Goal: Information Seeking & Learning: Learn about a topic

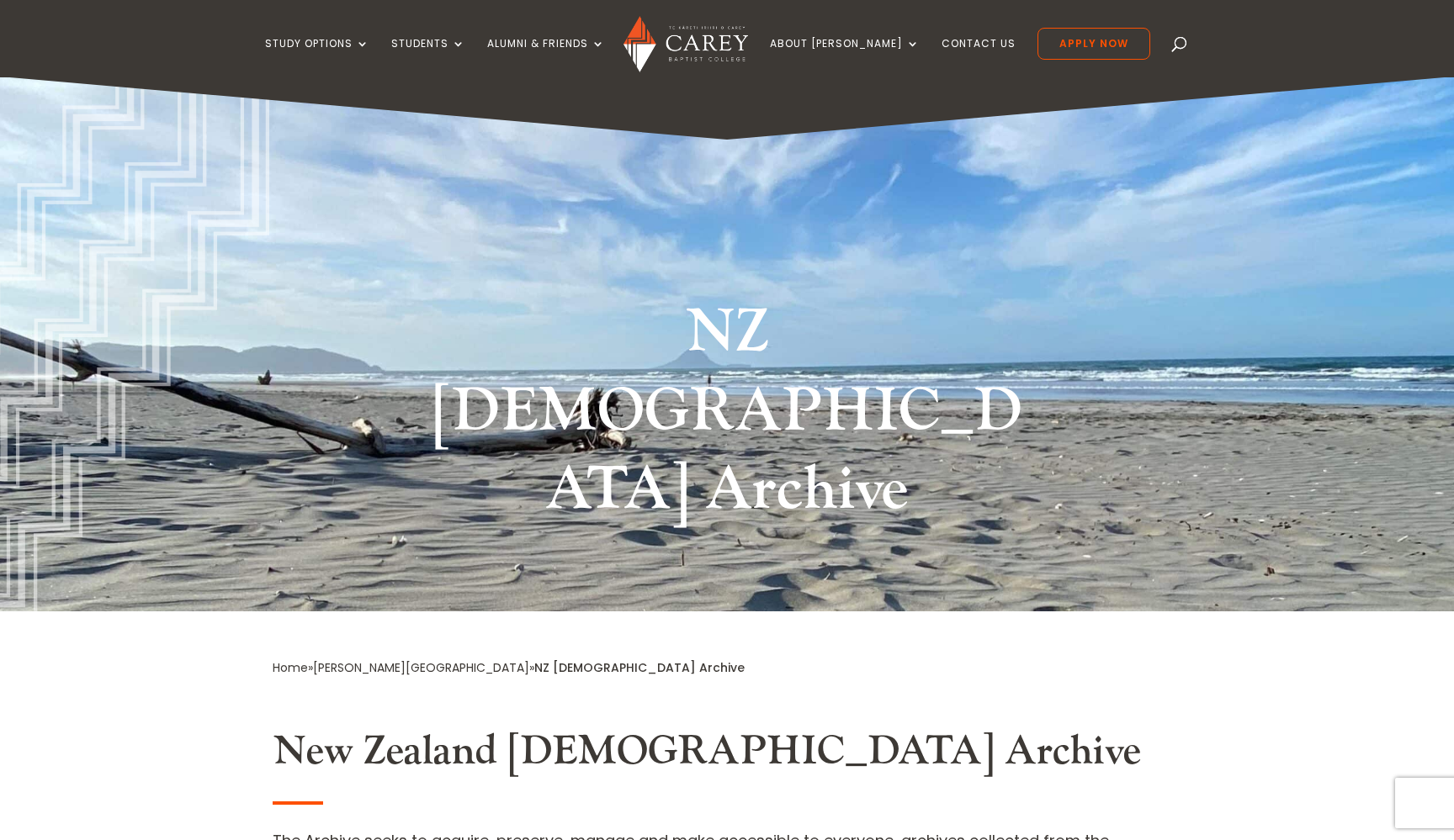
click at [474, 728] on h2 "New Zealand [DEMOGRAPHIC_DATA] Archive" at bounding box center [727, 756] width 909 height 57
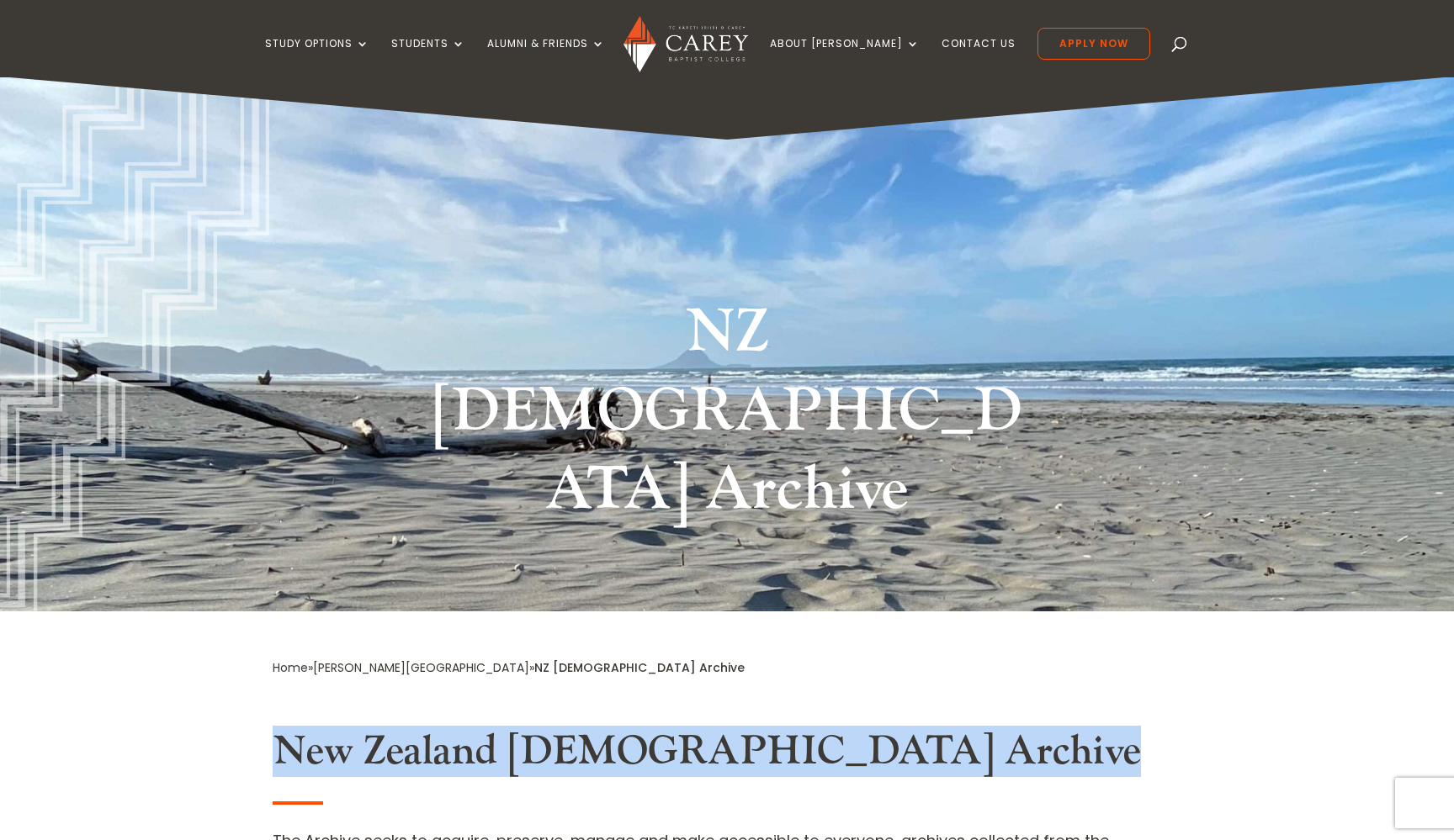
click at [474, 728] on h2 "New Zealand [DEMOGRAPHIC_DATA] Archive" at bounding box center [727, 756] width 909 height 57
copy div "New Zealand [DEMOGRAPHIC_DATA] Archive"
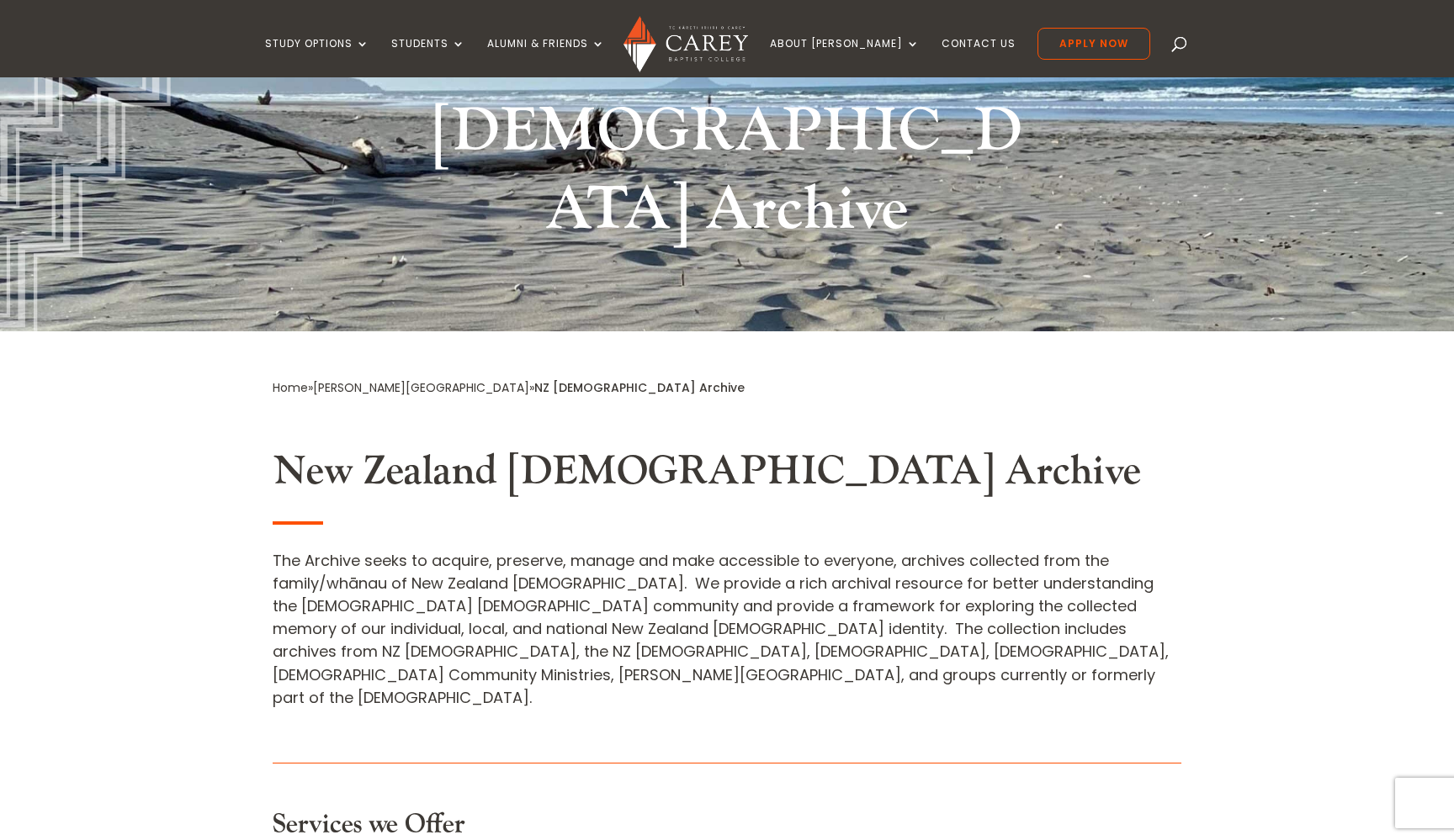
scroll to position [281, 0]
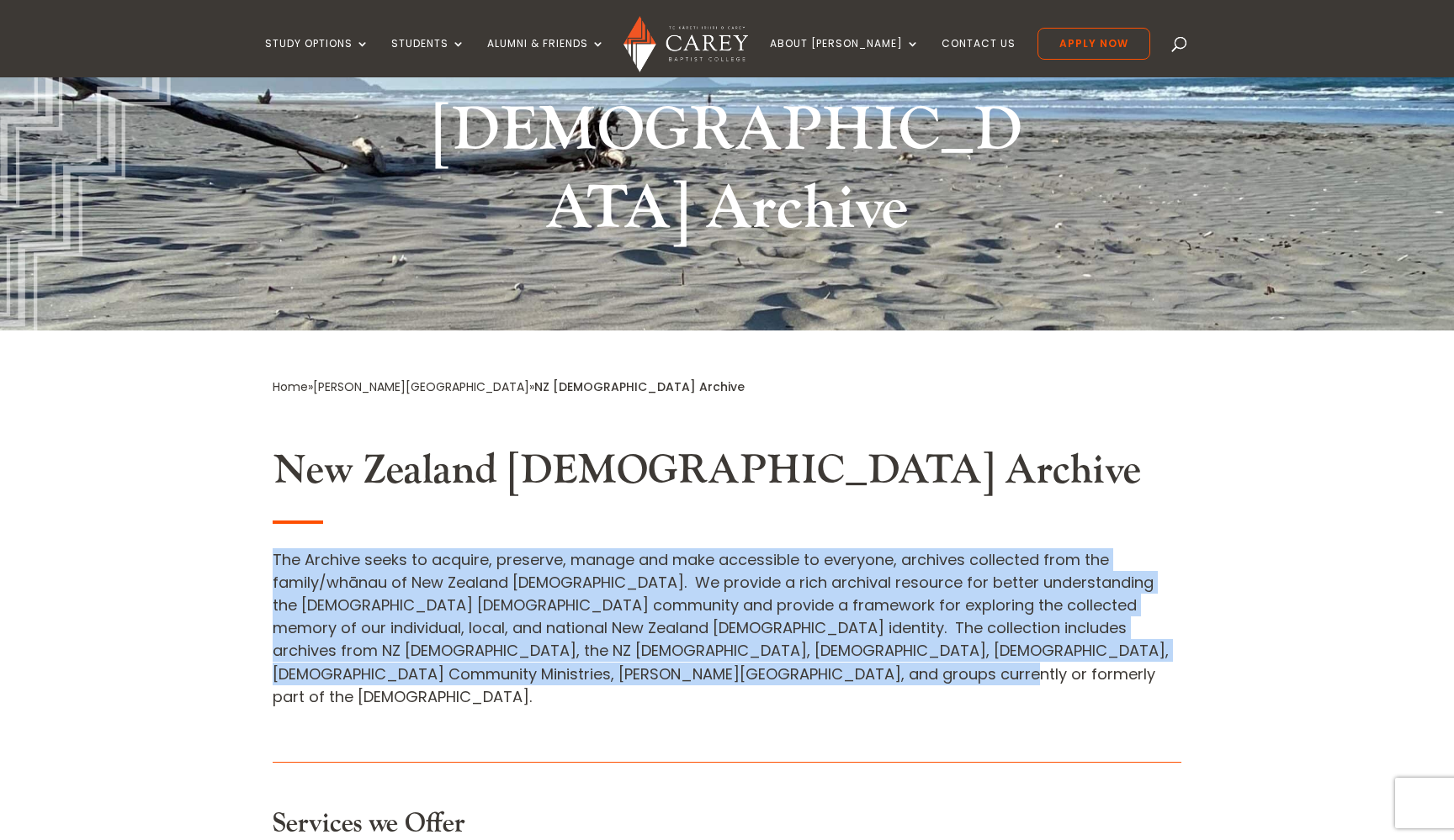
drag, startPoint x: 654, startPoint y: 512, endPoint x: 272, endPoint y: 402, distance: 397.5
copy p "The Archive seeks to acquire, preserve, manage and make accessible to everyone,…"
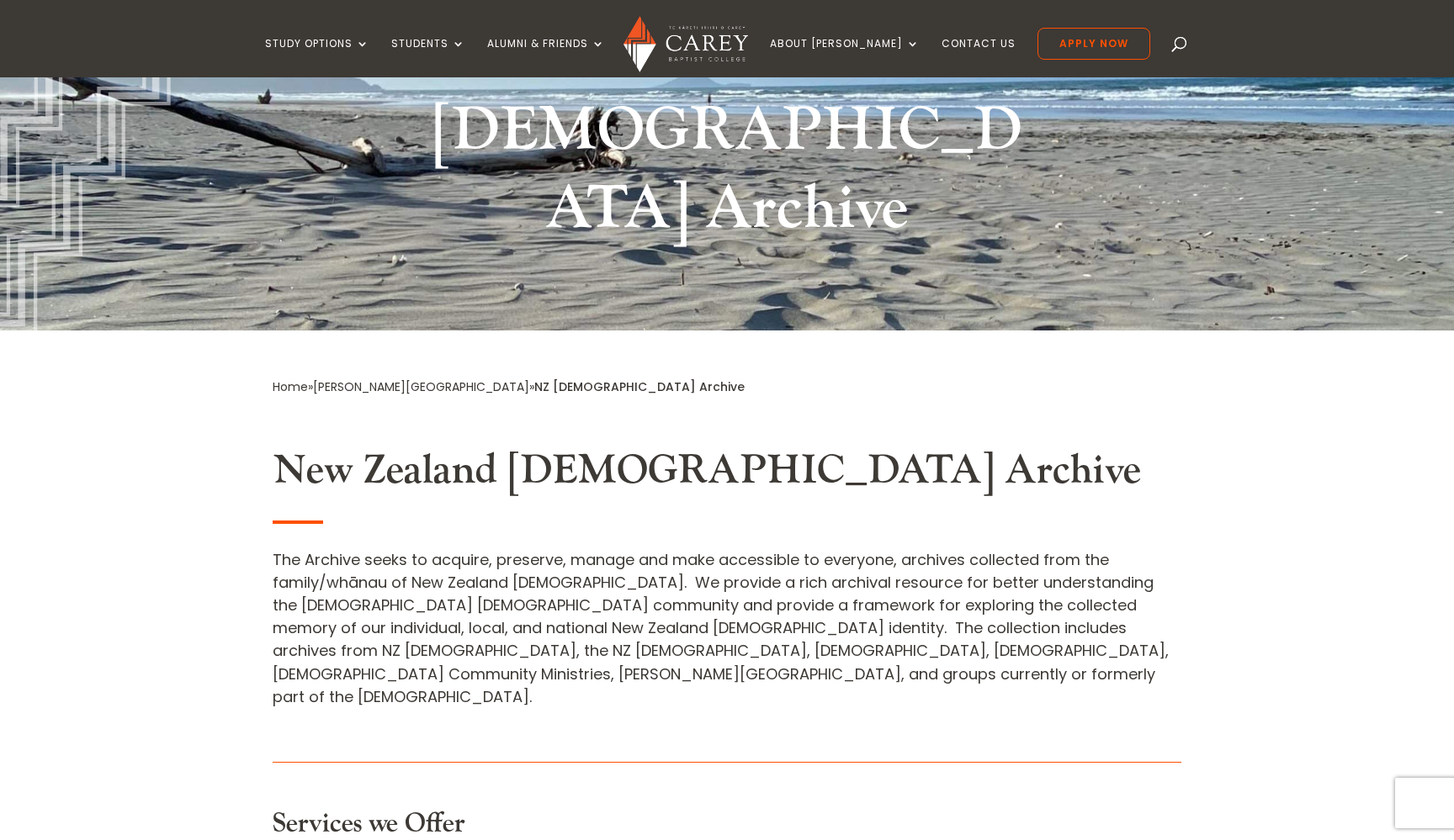
click at [368, 808] on h3 "Services we Offer" at bounding box center [727, 828] width 909 height 41
copy div "Services we Offer"
click at [431, 808] on h3 "Services we Offer" at bounding box center [727, 828] width 909 height 41
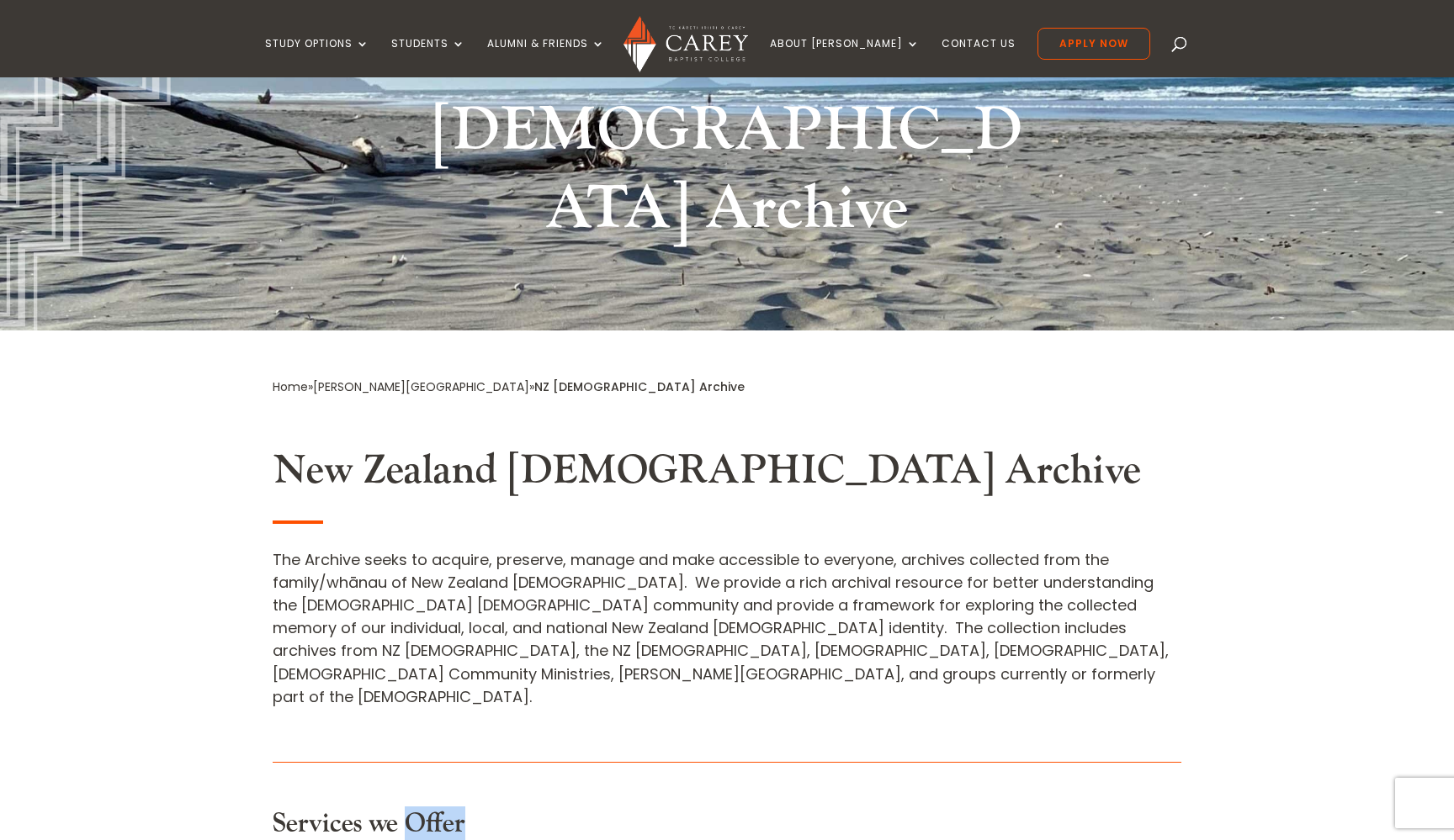
click at [431, 808] on h3 "Services we Offer" at bounding box center [727, 828] width 909 height 41
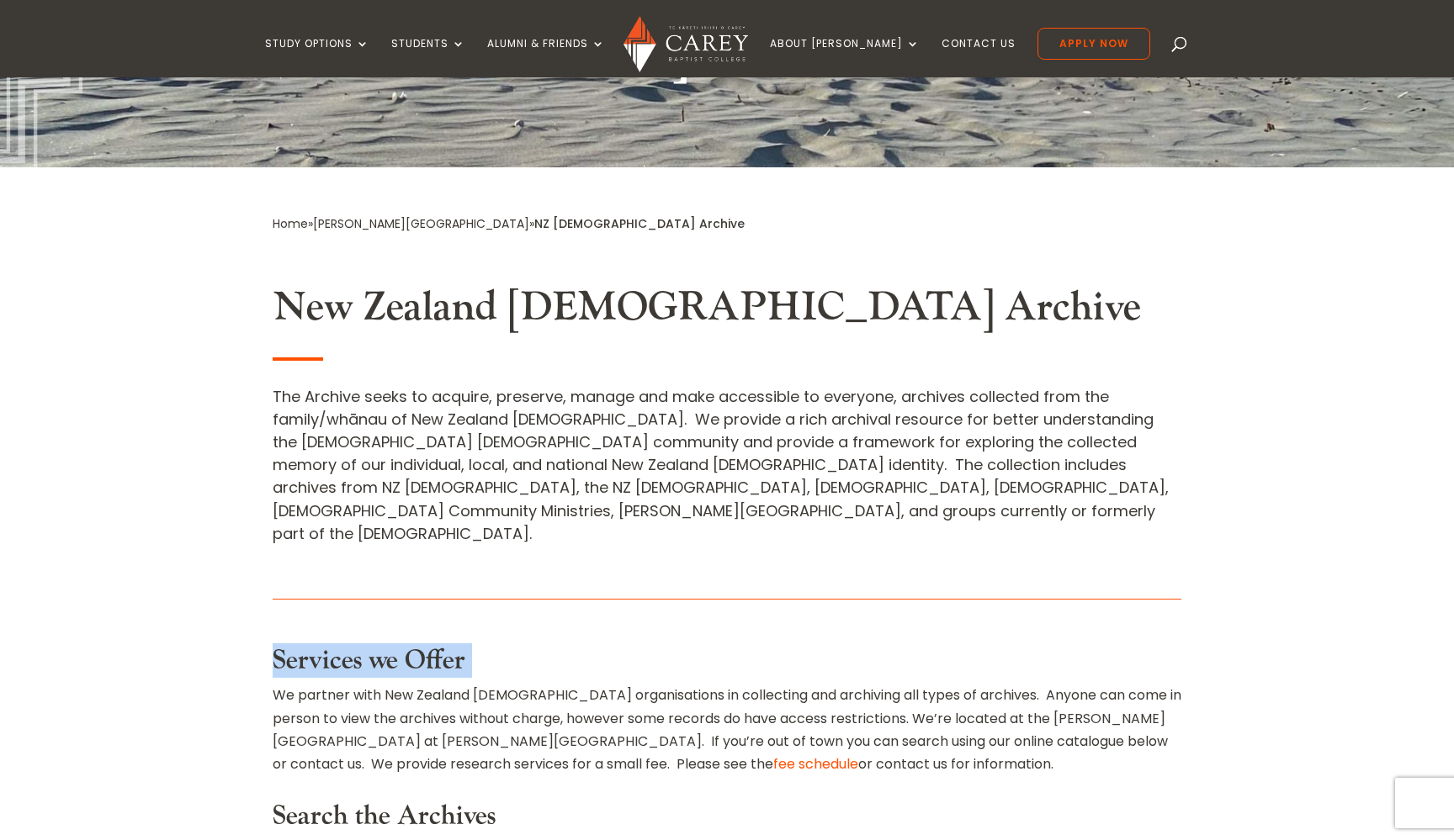
scroll to position [445, 0]
drag, startPoint x: 838, startPoint y: 577, endPoint x: 272, endPoint y: 513, distance: 569.6
copy p "We partner with New Zealand [DEMOGRAPHIC_DATA] organisations in collecting and …"
click at [510, 683] on p "We partner with New Zealand [DEMOGRAPHIC_DATA] organisations in collecting and …" at bounding box center [727, 729] width 909 height 92
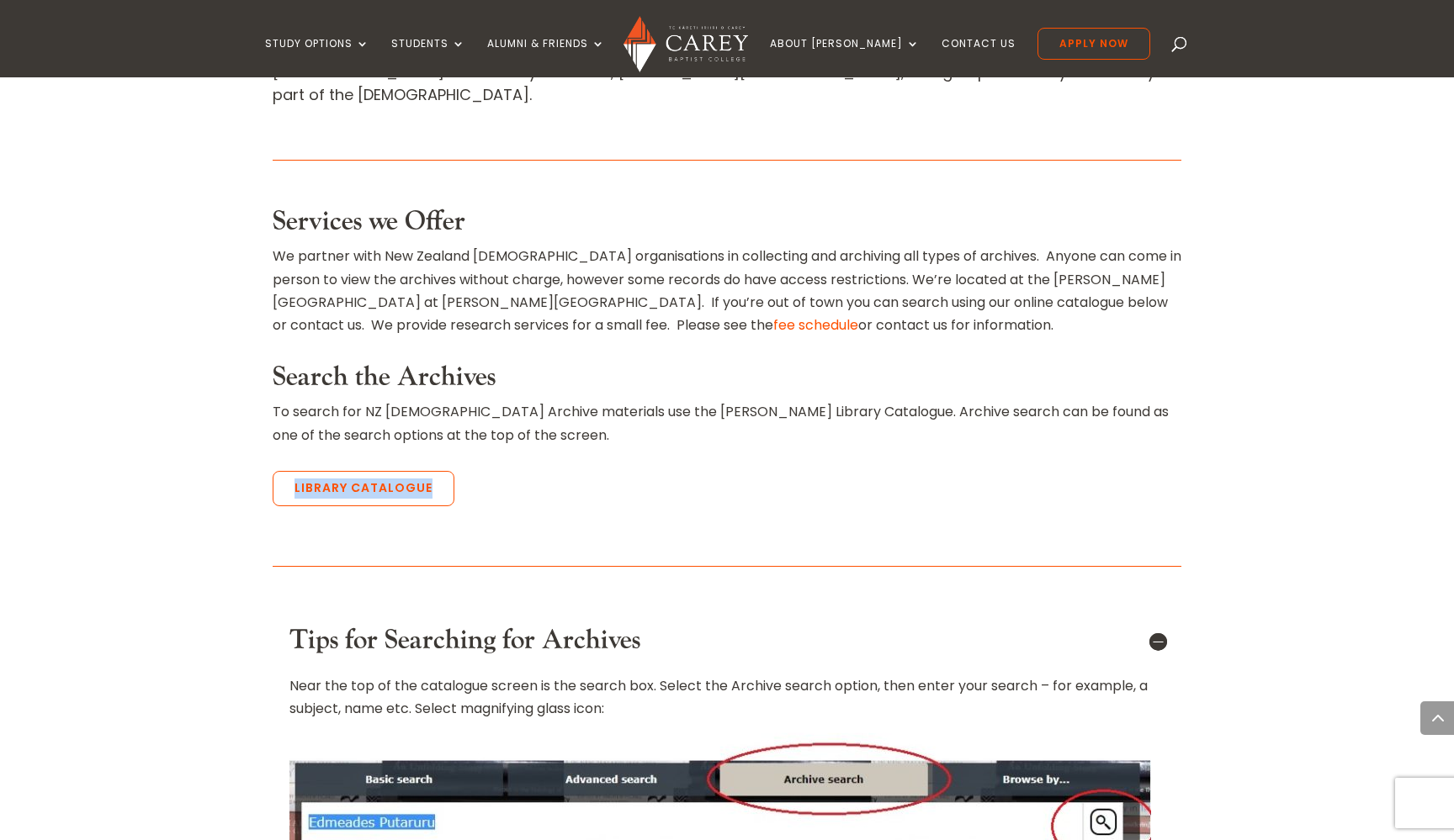
scroll to position [1006, 0]
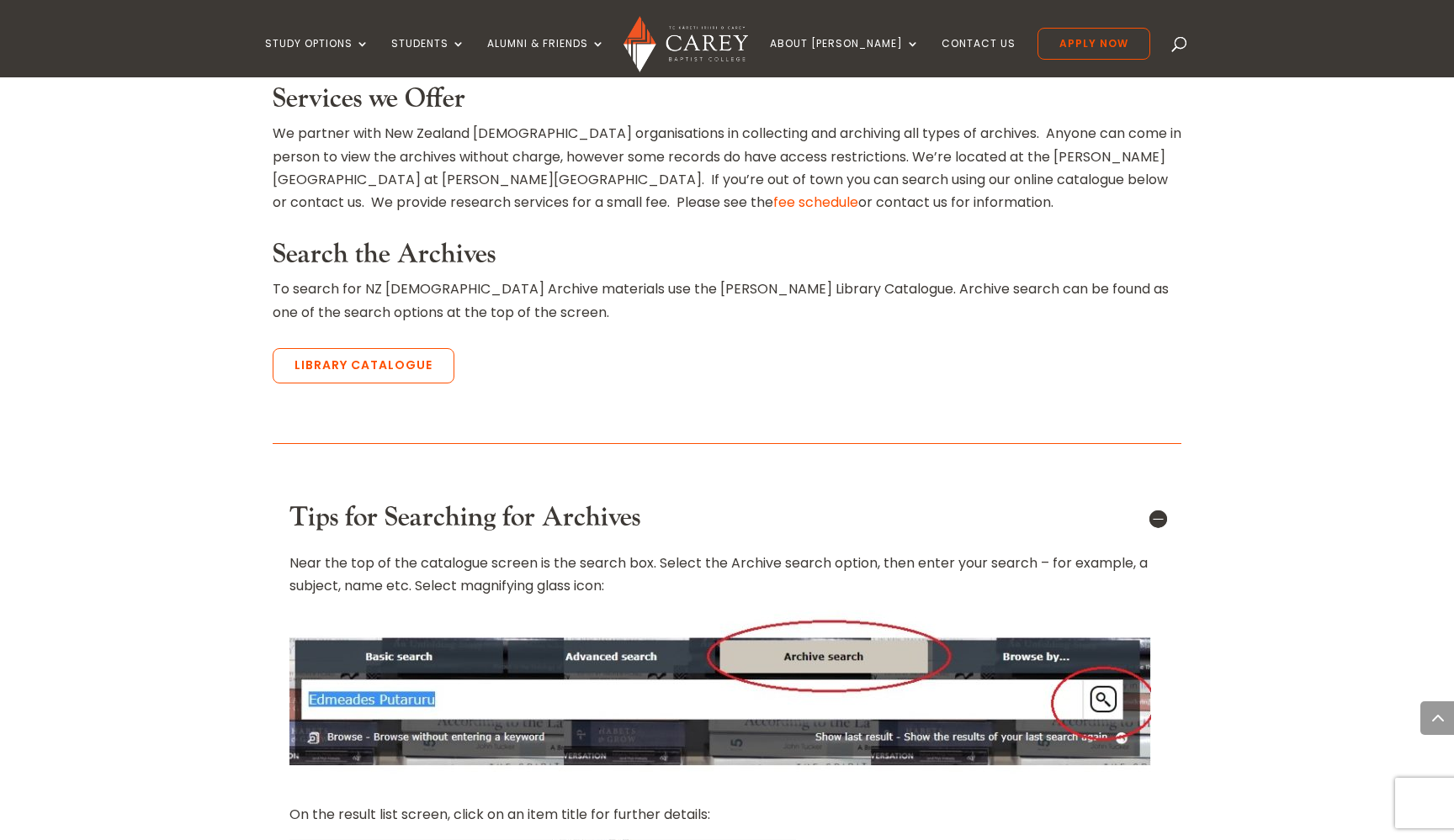
click at [1153, 503] on h5 "Tips for Searching for Archives" at bounding box center [726, 518] width 875 height 32
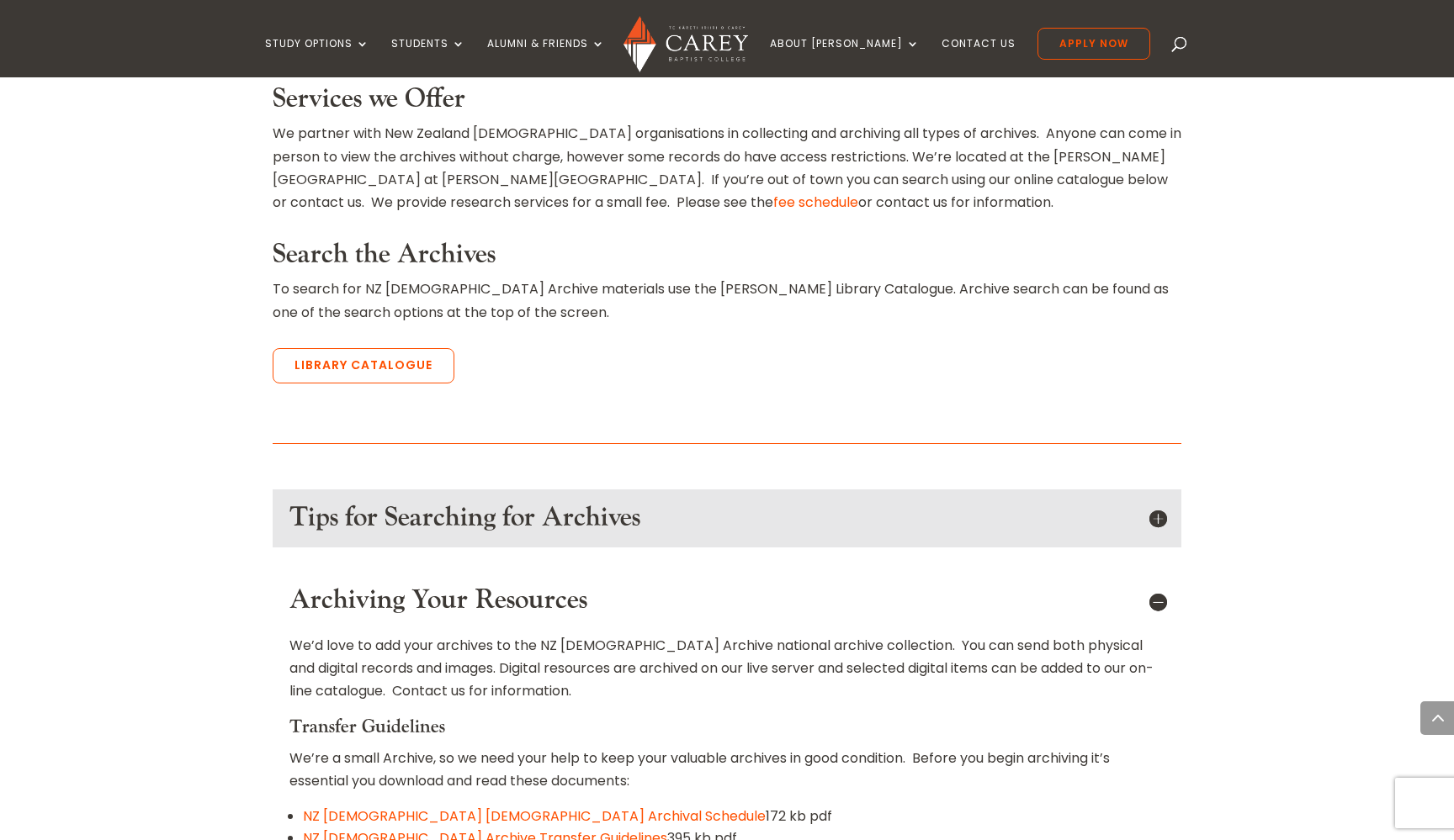
click at [1156, 585] on h5 "Archiving Your Resources" at bounding box center [726, 600] width 875 height 32
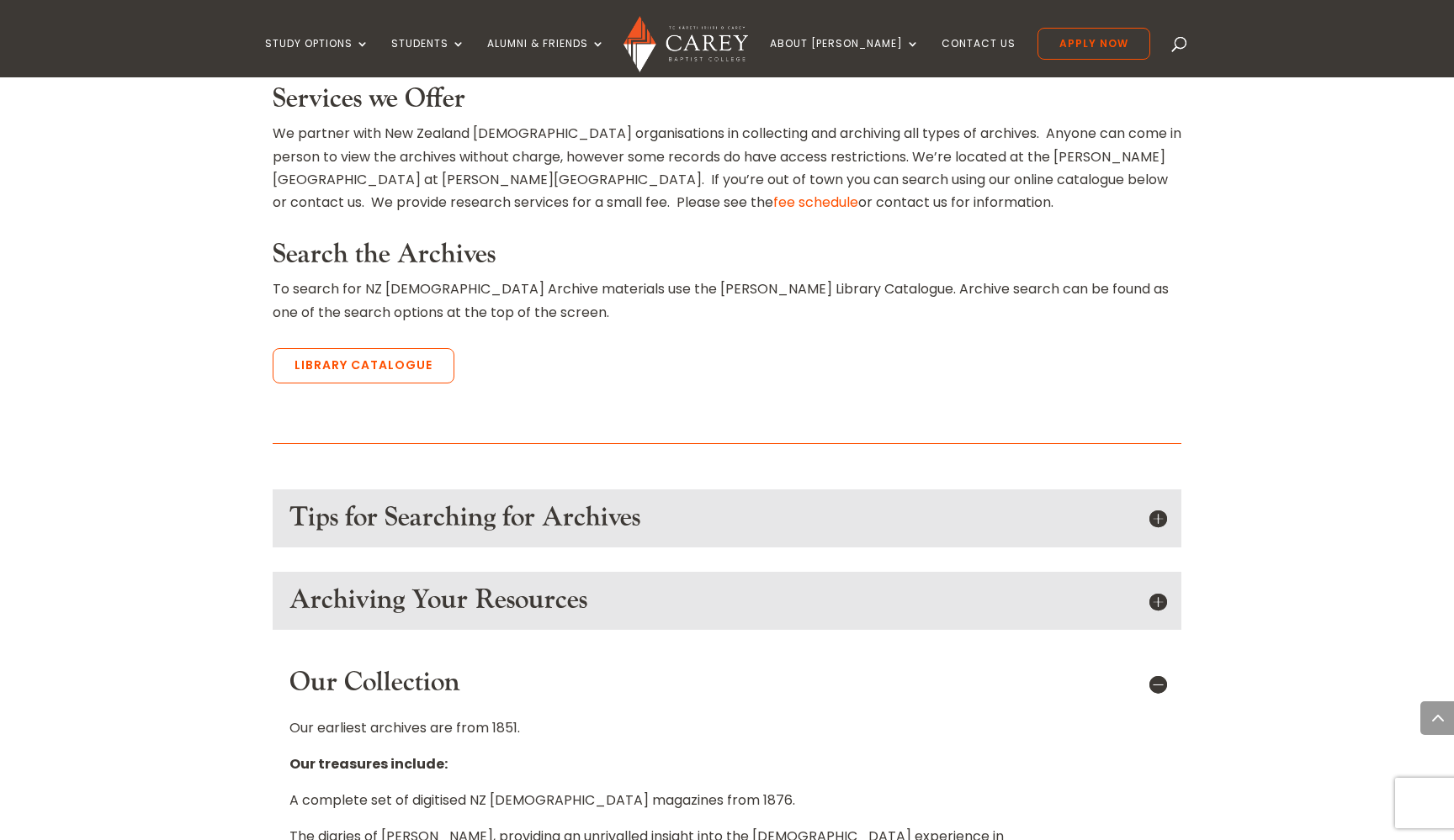
click at [1161, 667] on h5 "Our Collection" at bounding box center [726, 682] width 875 height 32
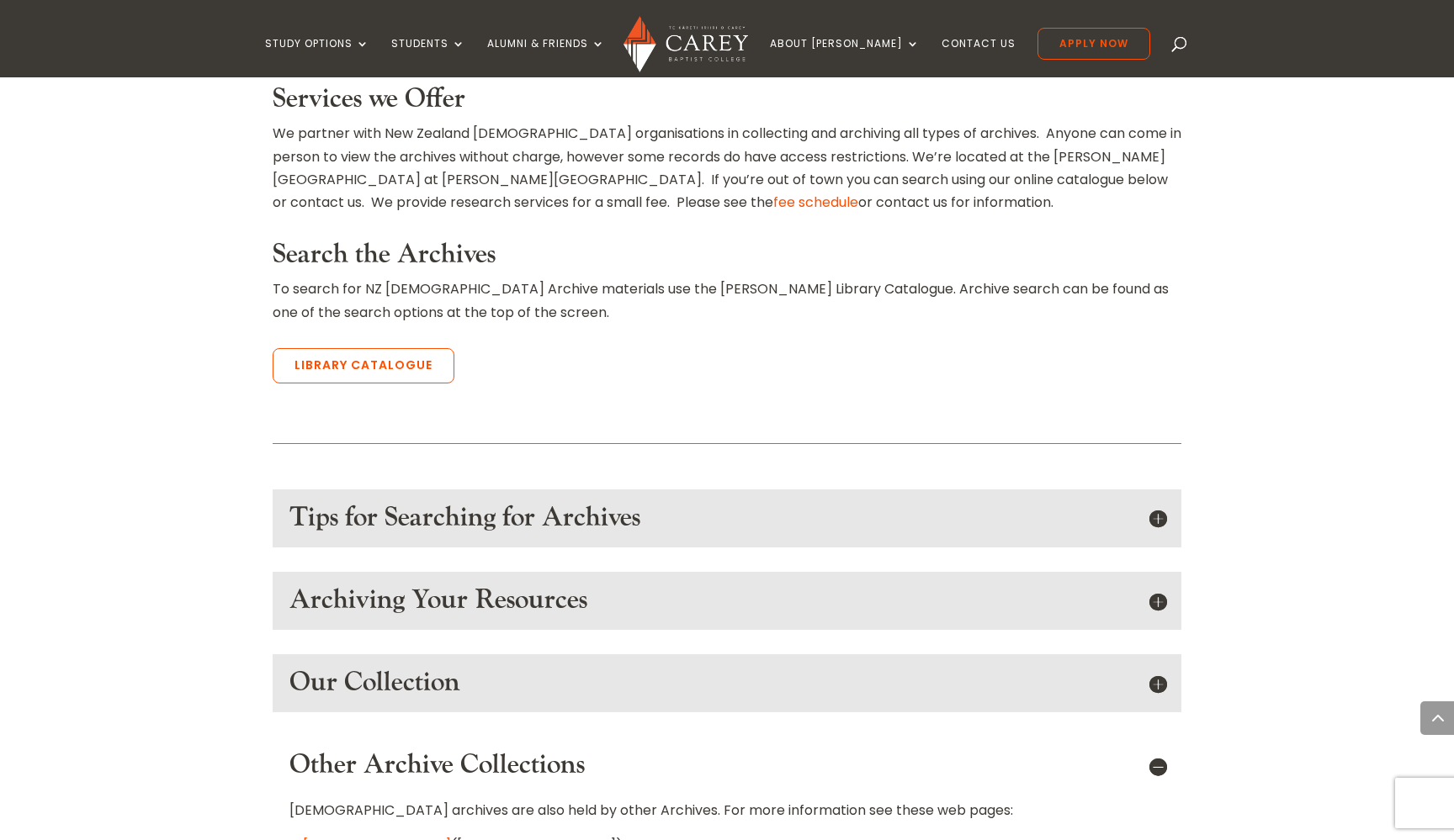
click at [1164, 749] on h5 "Other Archive Collections" at bounding box center [726, 765] width 875 height 32
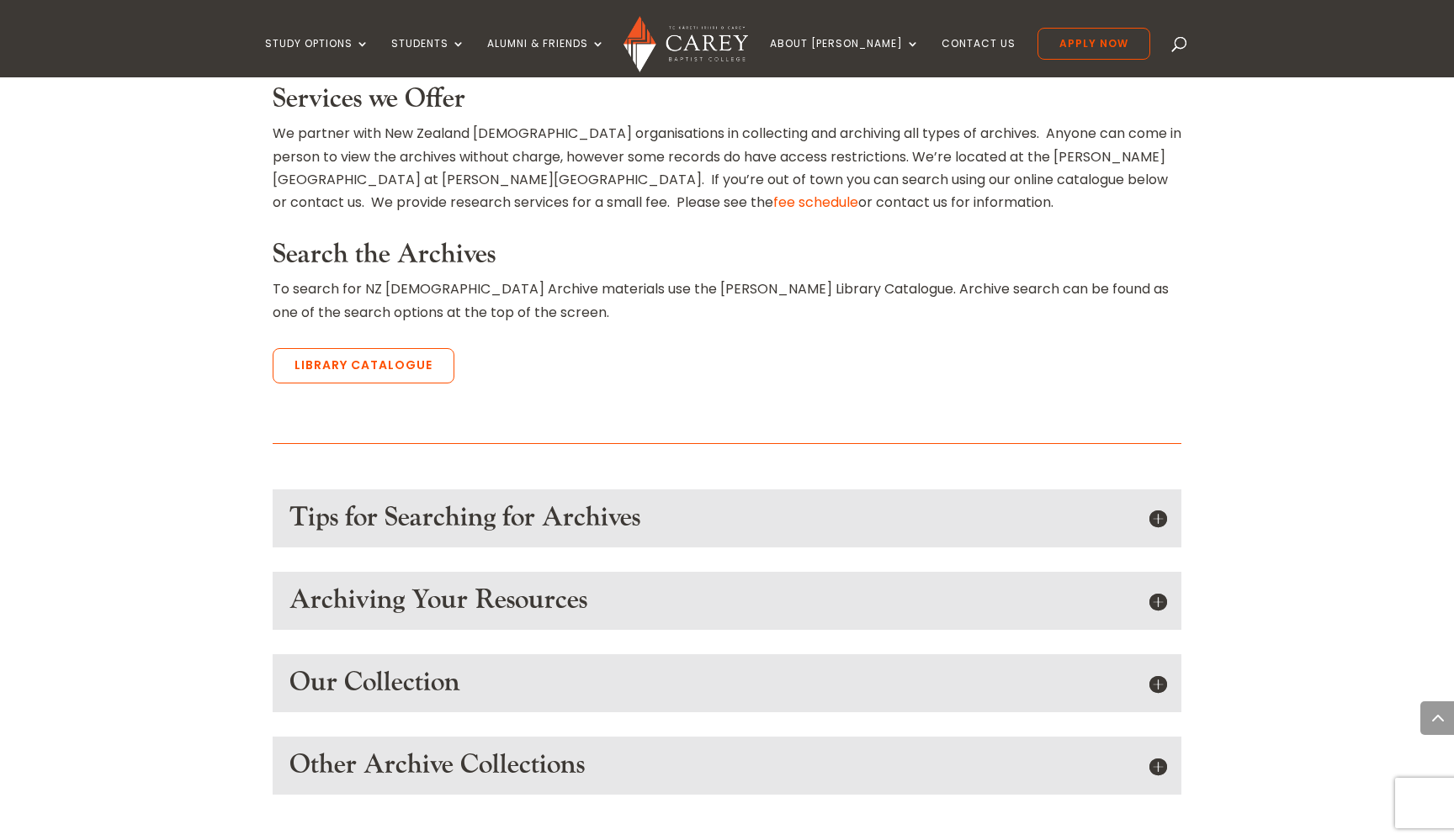
click at [1157, 503] on h5 "Tips for Searching for Archives" at bounding box center [726, 518] width 875 height 32
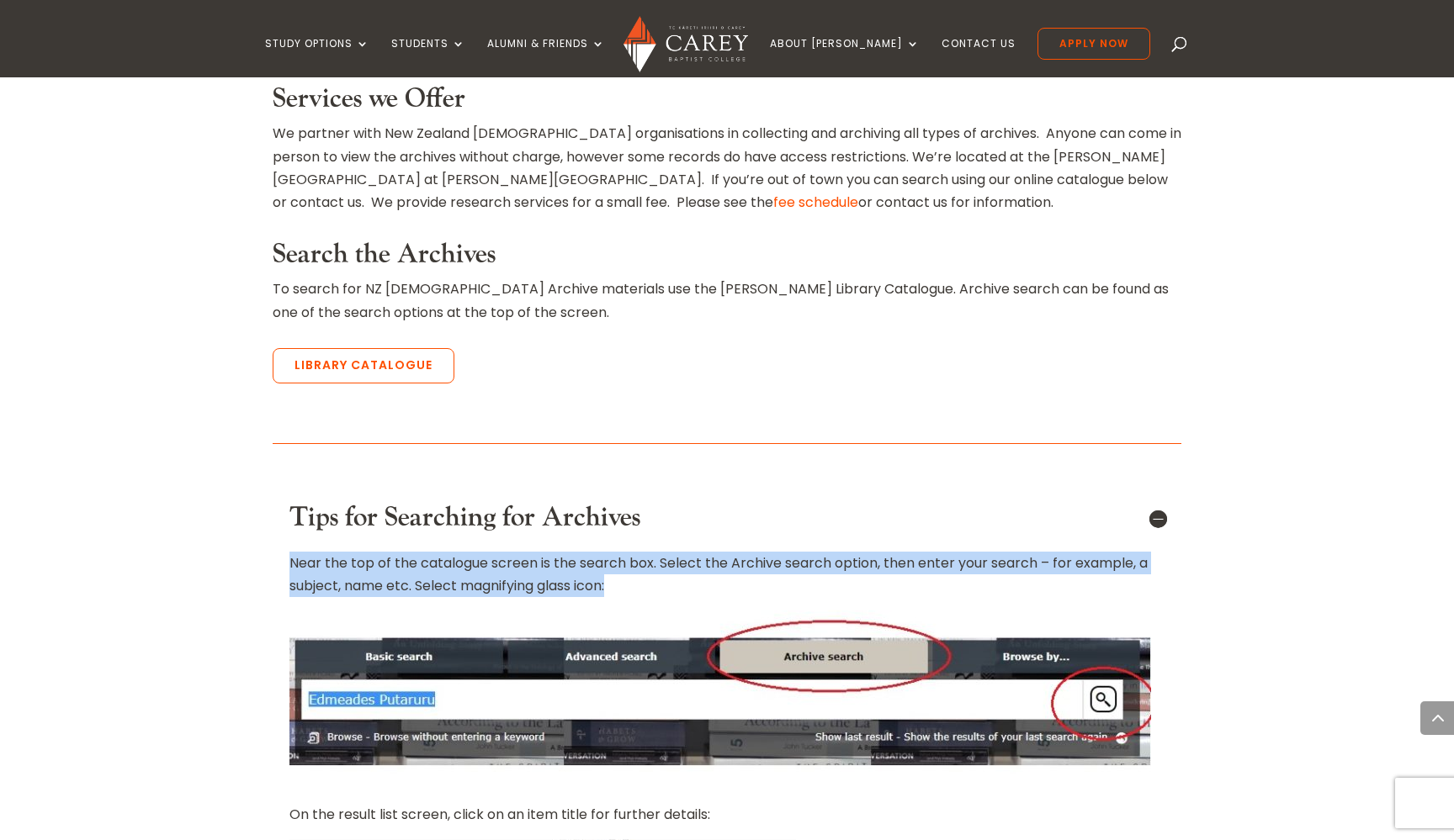
drag, startPoint x: 622, startPoint y: 401, endPoint x: 286, endPoint y: 377, distance: 336.9
click at [286, 489] on div "Tips for Searching for Archives Near the top of the catalogue screen is the sea…" at bounding box center [727, 759] width 909 height 540
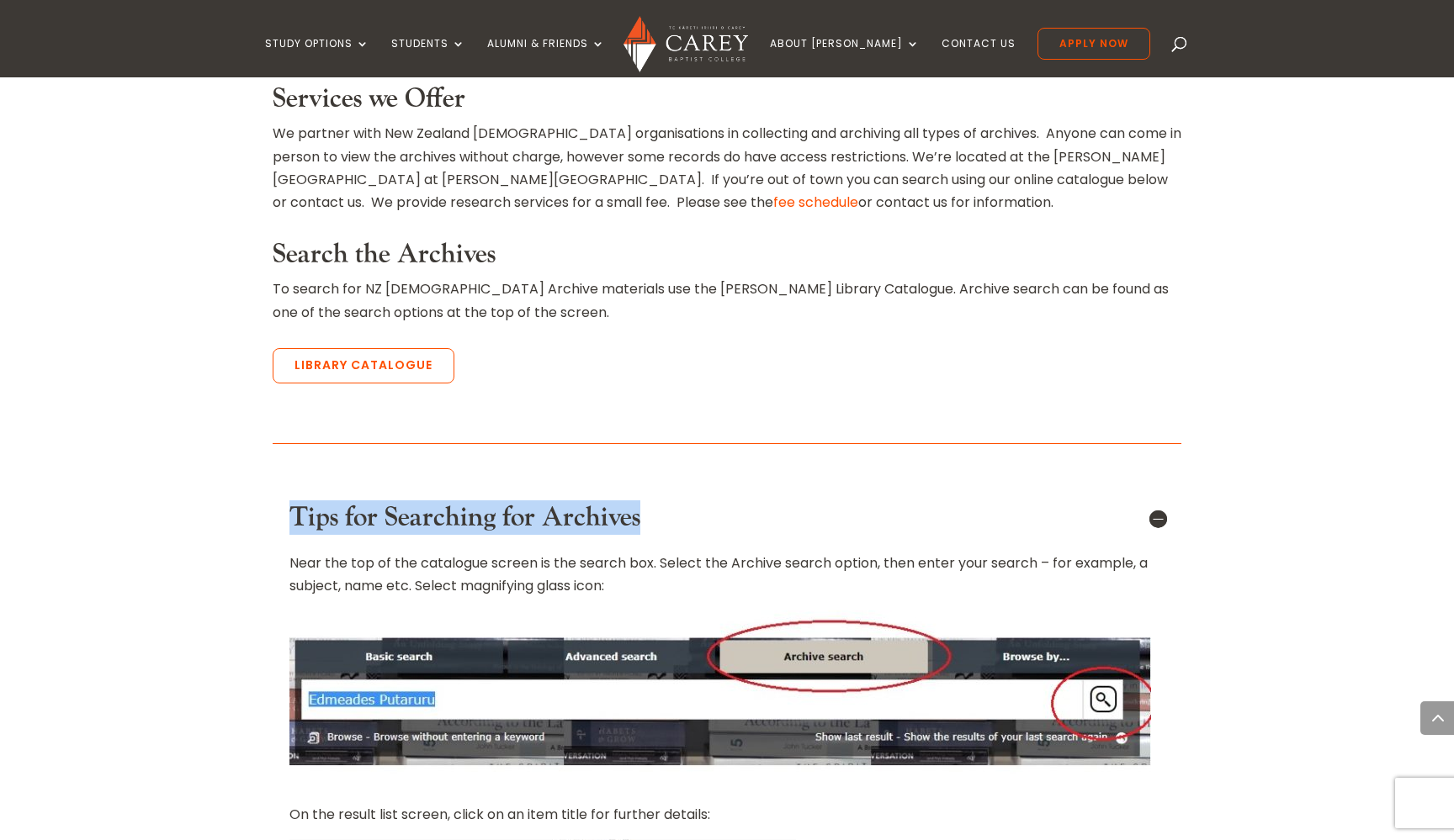
drag, startPoint x: 643, startPoint y: 333, endPoint x: 288, endPoint y: 339, distance: 355.1
click at [288, 489] on div "Tips for Searching for Archives Near the top of the catalogue screen is the sea…" at bounding box center [727, 759] width 909 height 540
copy h5 "Tips for Searching for Archives"
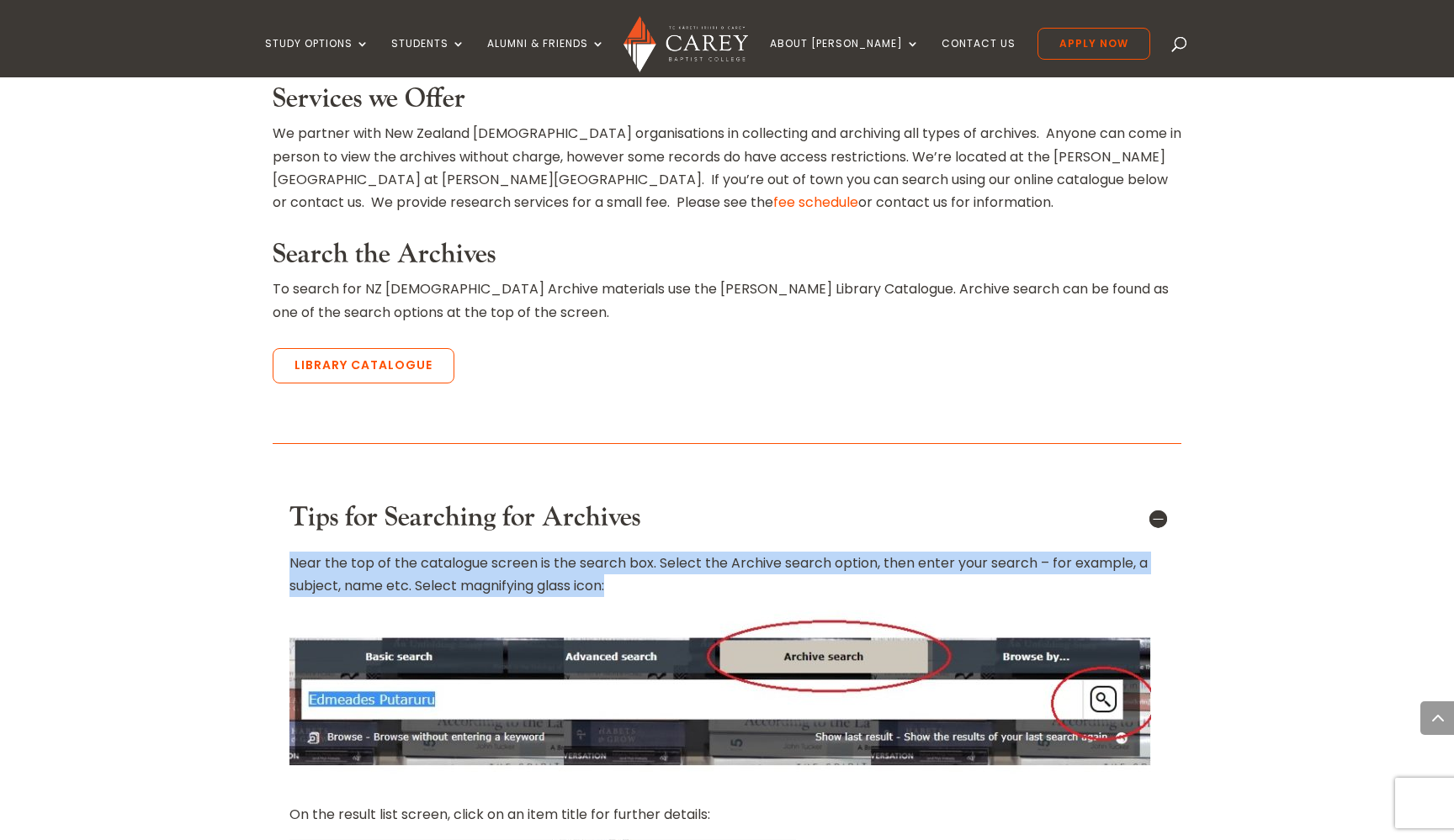
drag, startPoint x: 619, startPoint y: 398, endPoint x: 288, endPoint y: 379, distance: 331.5
click at [288, 489] on div "Tips for Searching for Archives Near the top of the catalogue screen is the sea…" at bounding box center [727, 759] width 909 height 540
copy div "Near the top of the catalogue screen is the search box. Select the Archive sear…"
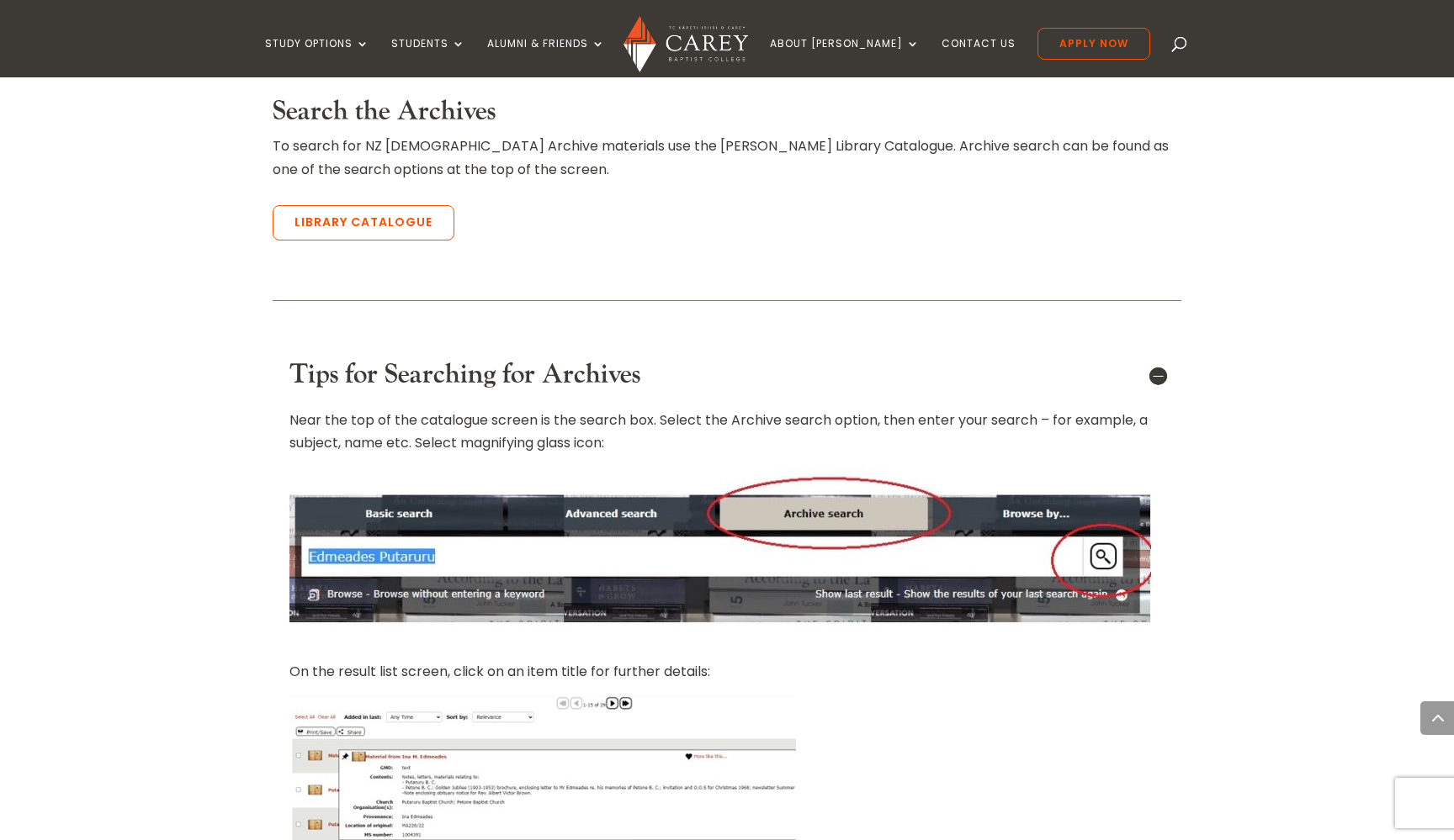
scroll to position [1150, 0]
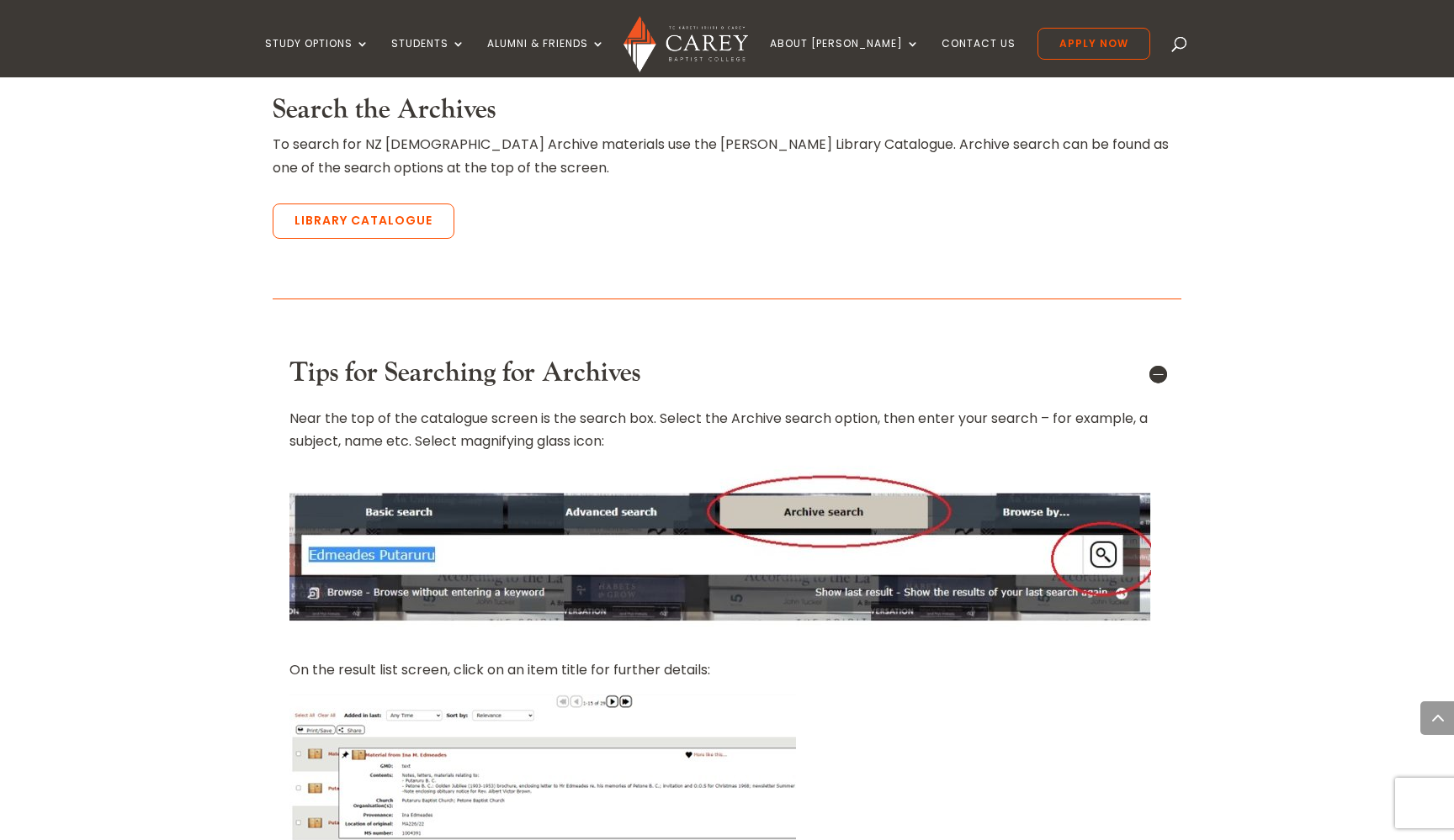
click at [433, 658] on p "On the result list screen, click on an item title for further details:" at bounding box center [726, 676] width 875 height 36
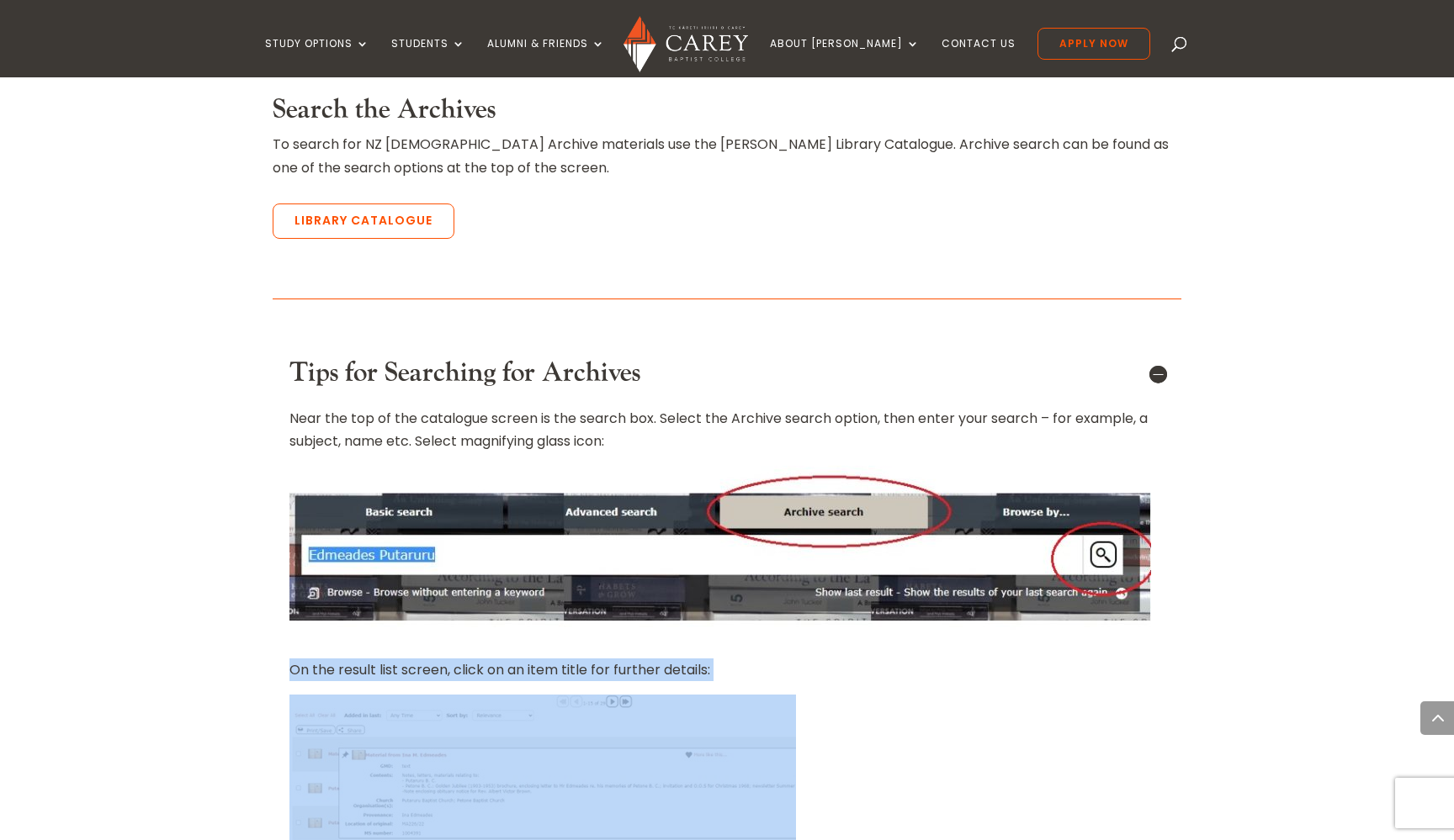
click at [433, 658] on p "On the result list screen, click on an item title for further details:" at bounding box center [726, 676] width 875 height 36
copy div "On the result list screen, click on an item title for further details:"
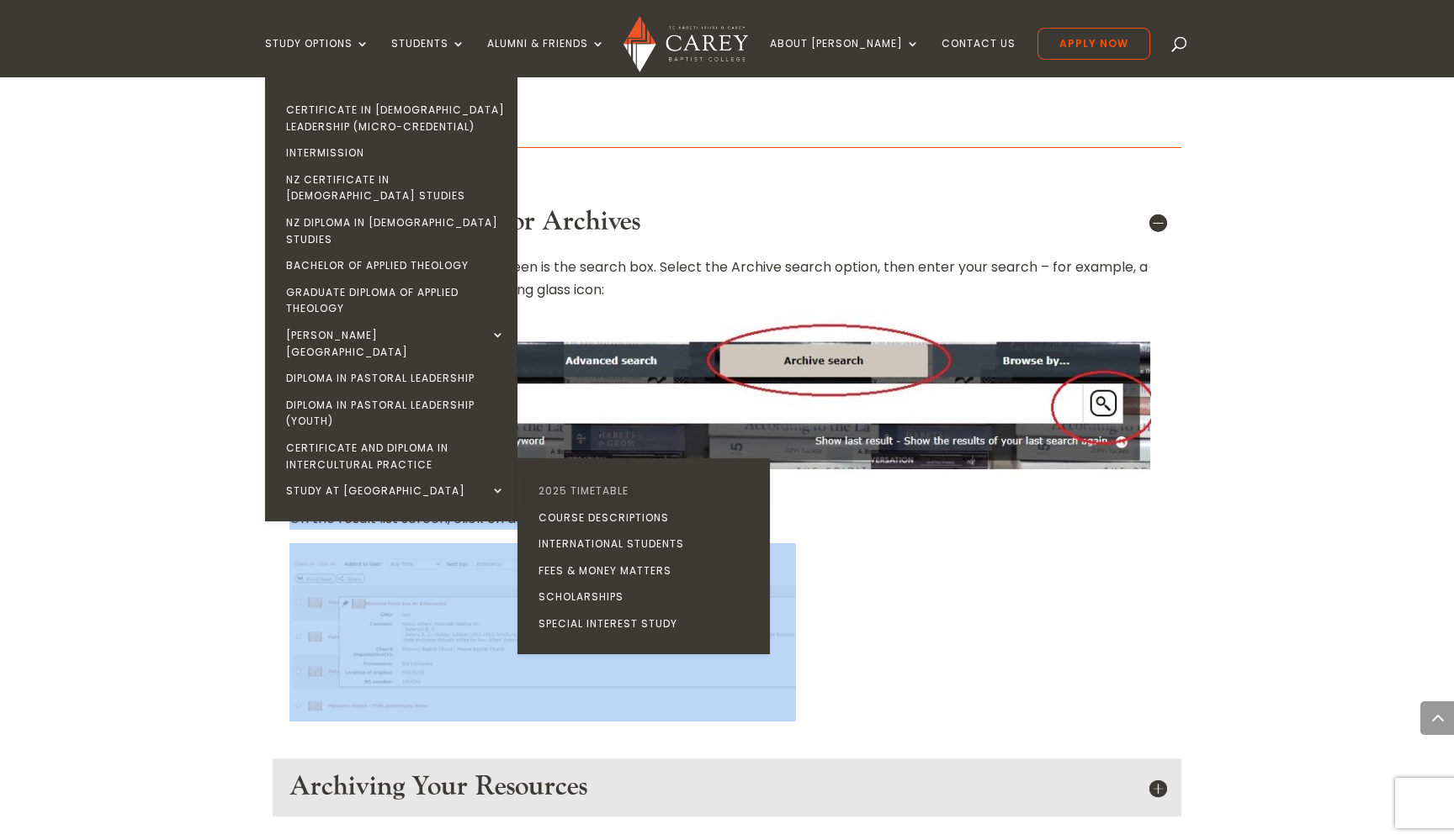
scroll to position [1311, 0]
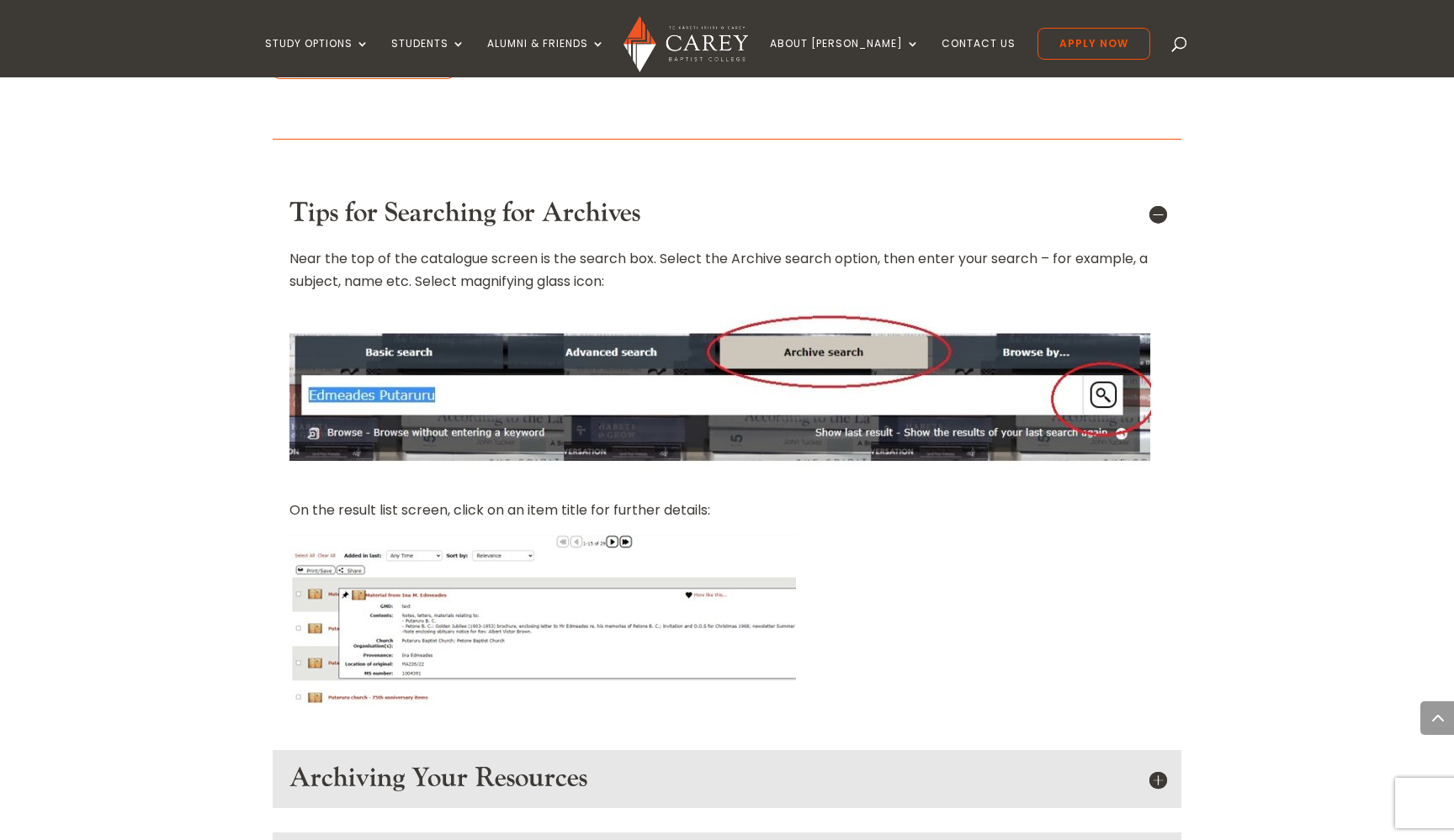
click at [460, 750] on div "Archiving Your Resources We’d love to add your archives to the NZ [DEMOGRAPHIC_…" at bounding box center [727, 778] width 909 height 57
click at [454, 763] on h5 "Archiving Your Resources" at bounding box center [726, 778] width 875 height 32
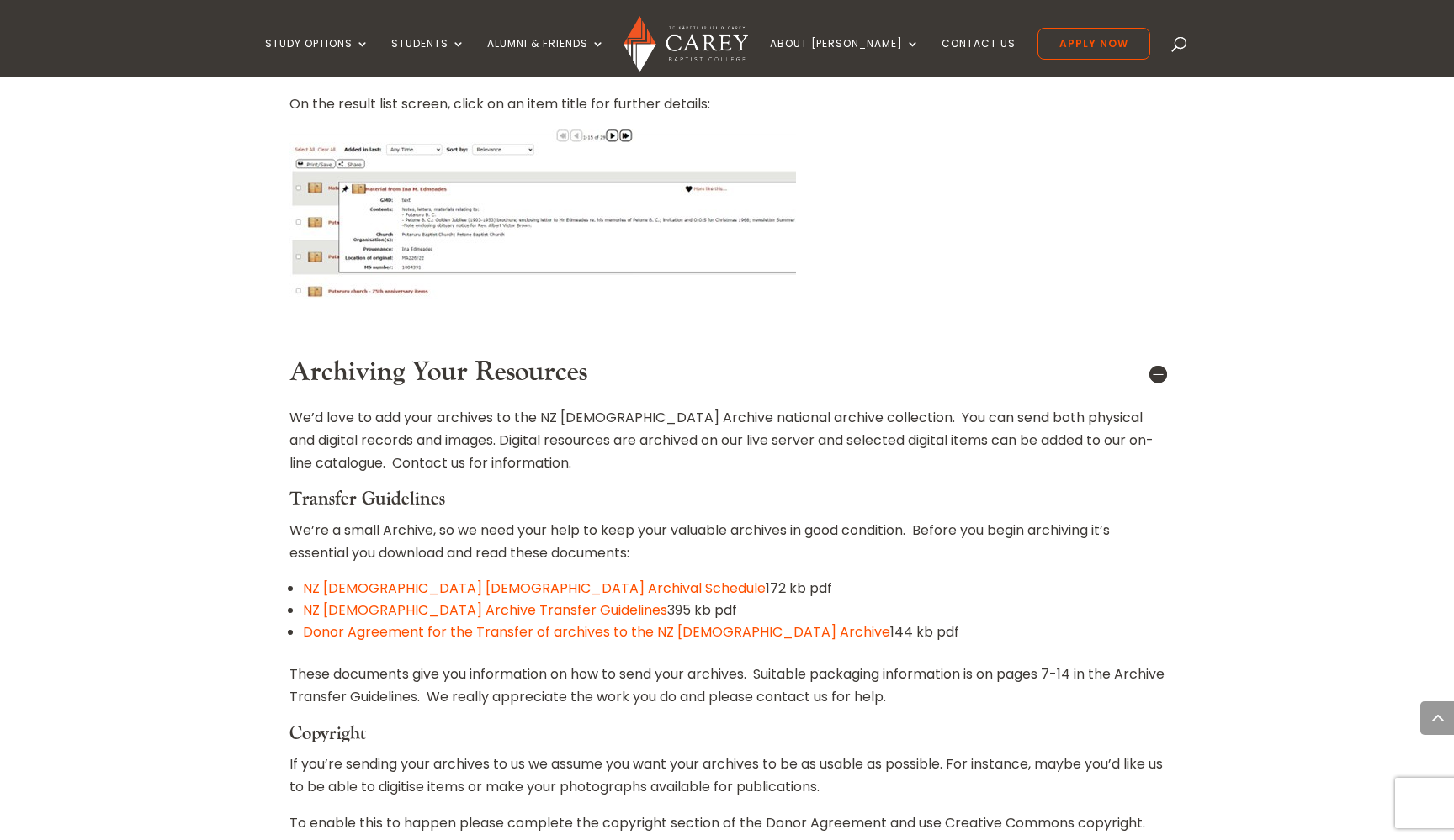
scroll to position [1720, 0]
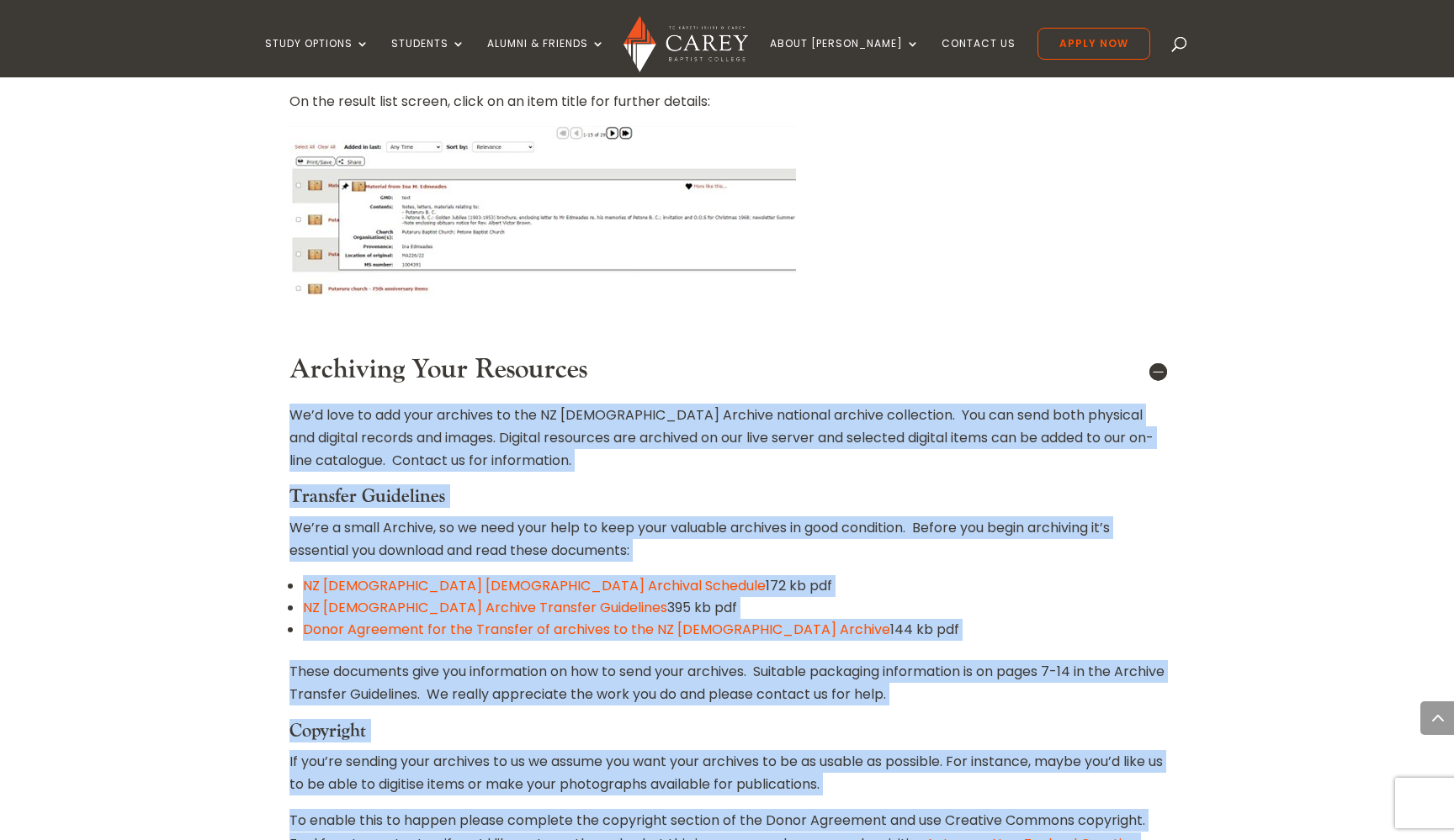
drag, startPoint x: 429, startPoint y: 679, endPoint x: 222, endPoint y: 228, distance: 496.2
click at [222, 228] on div "Home » [PERSON_NAME][GEOGRAPHIC_DATA] » NZ [DEMOGRAPHIC_DATA] Archive New Zeala…" at bounding box center [727, 394] width 1454 height 3004
copy div "Lo’i dolo si ame cons adipisci el sed DO Eiusmod Tempori utlabore etdolor magna…"
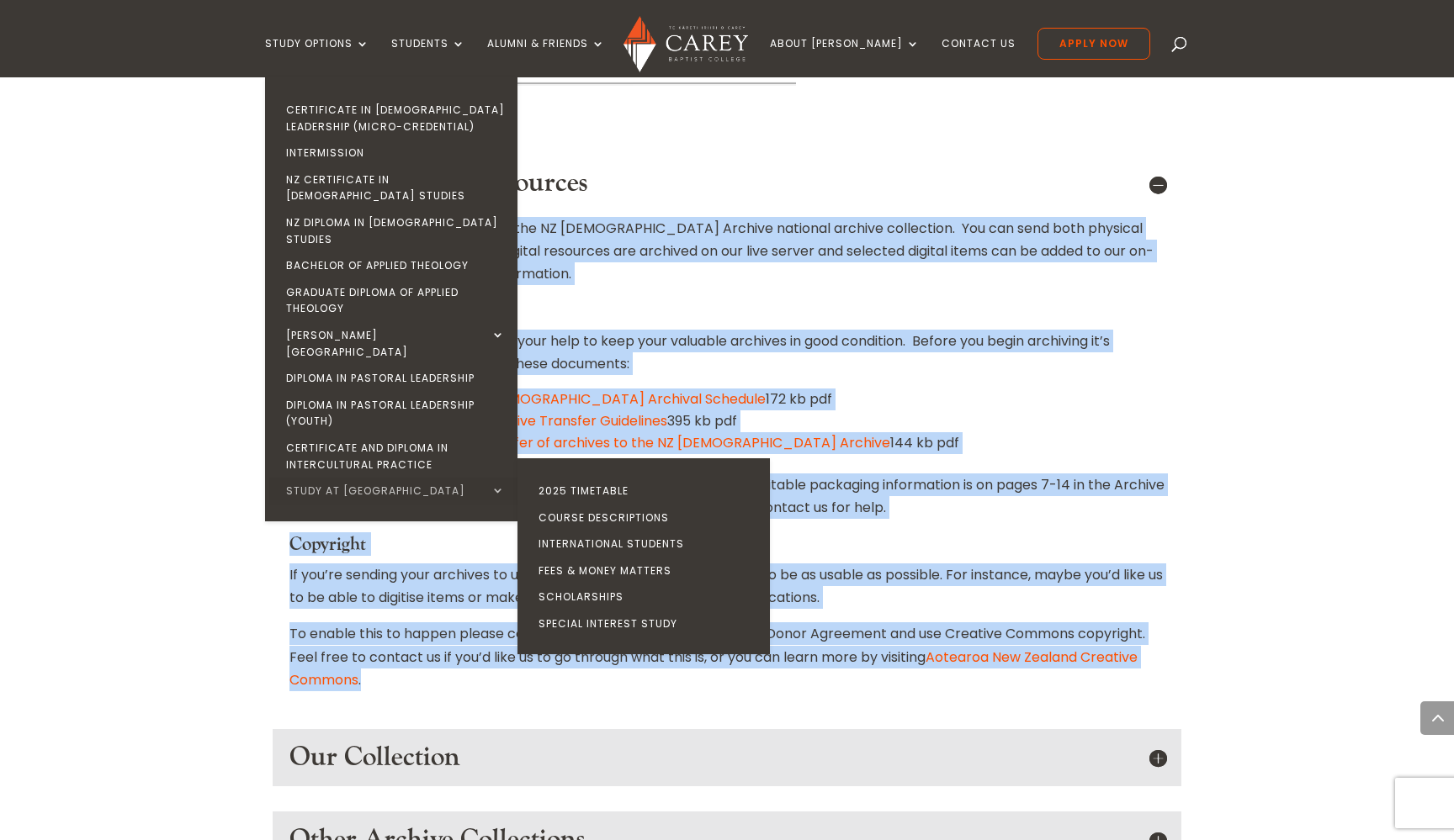
scroll to position [1928, 0]
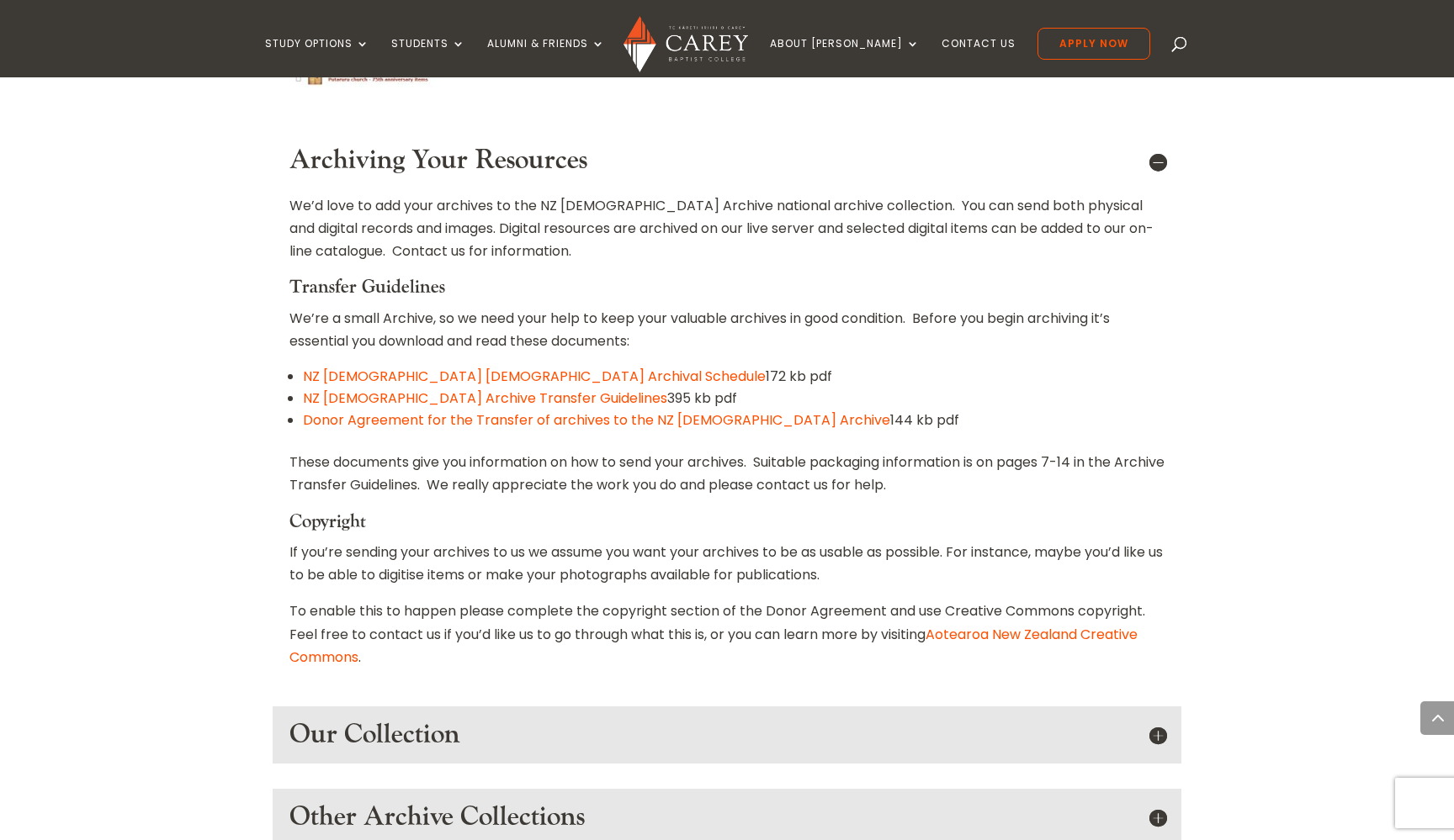
click at [1156, 719] on h5 "Our Collection" at bounding box center [726, 735] width 875 height 32
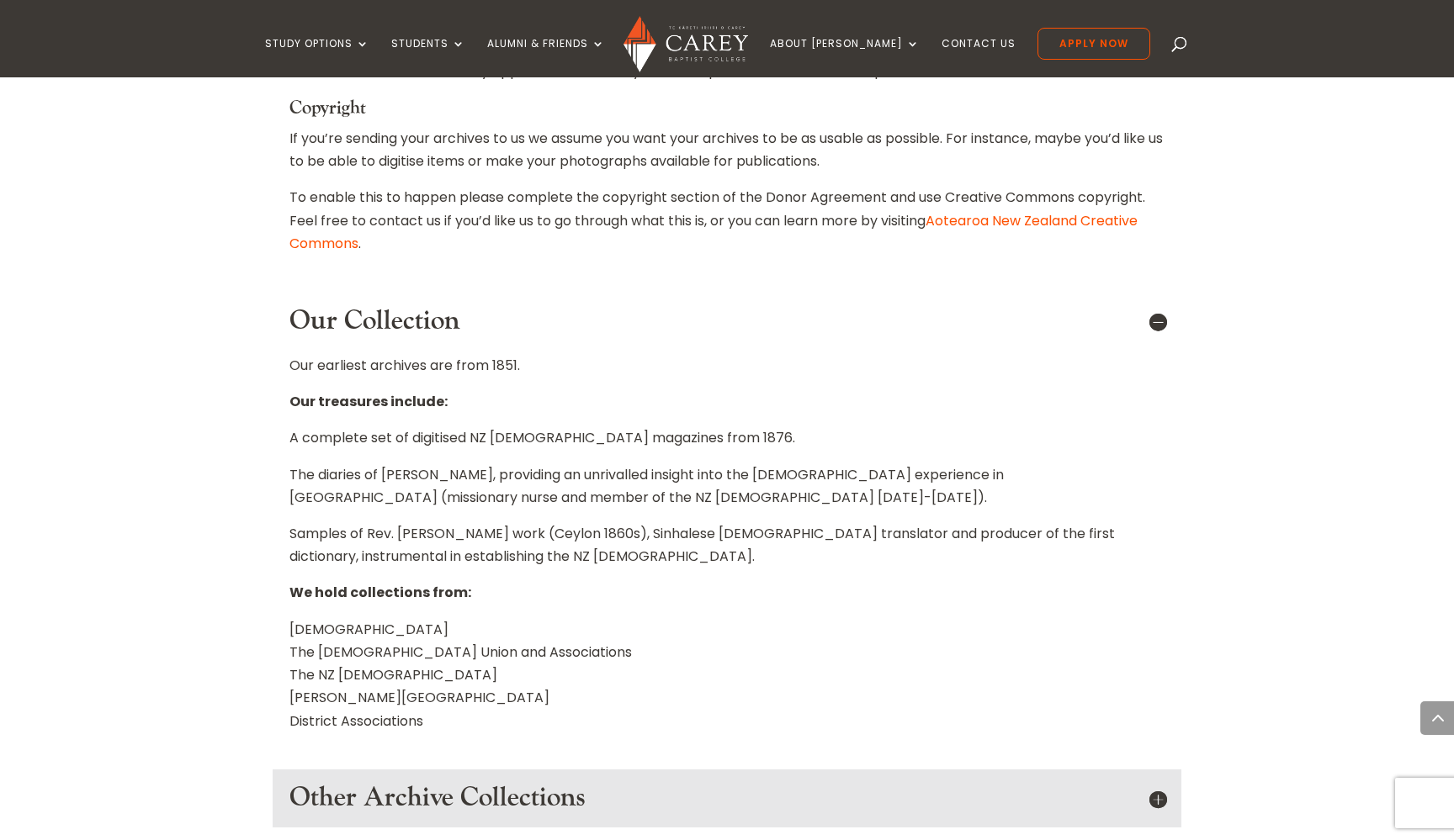
scroll to position [2304, 0]
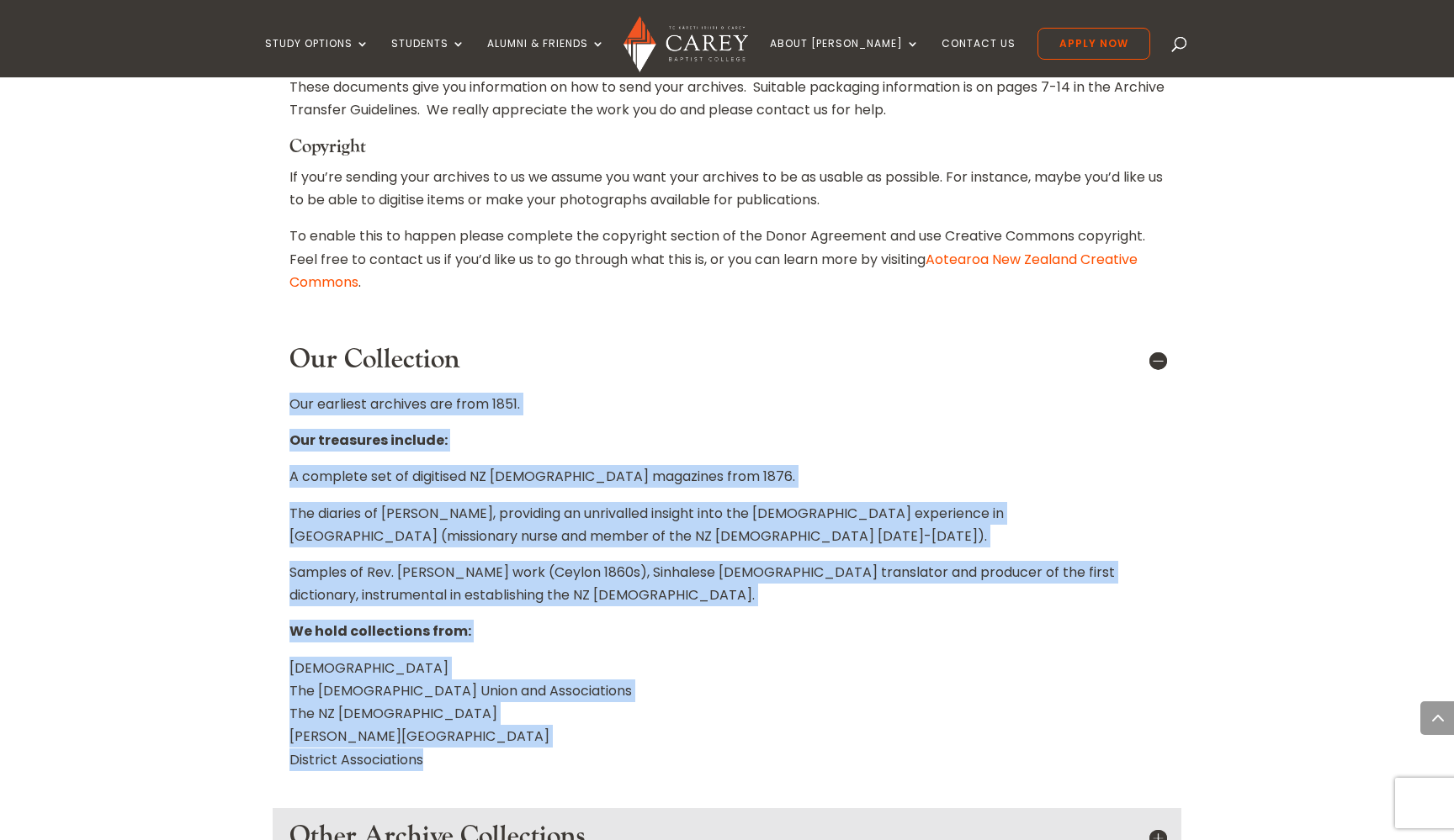
drag, startPoint x: 437, startPoint y: 568, endPoint x: 274, endPoint y: 213, distance: 390.6
click at [274, 332] on div "Our Collection Our earliest archives are from 1851. Our treasures include: A co…" at bounding box center [727, 558] width 909 height 452
copy div "Our earliest archives are from 1851. Our treasures include: A complete set of d…"
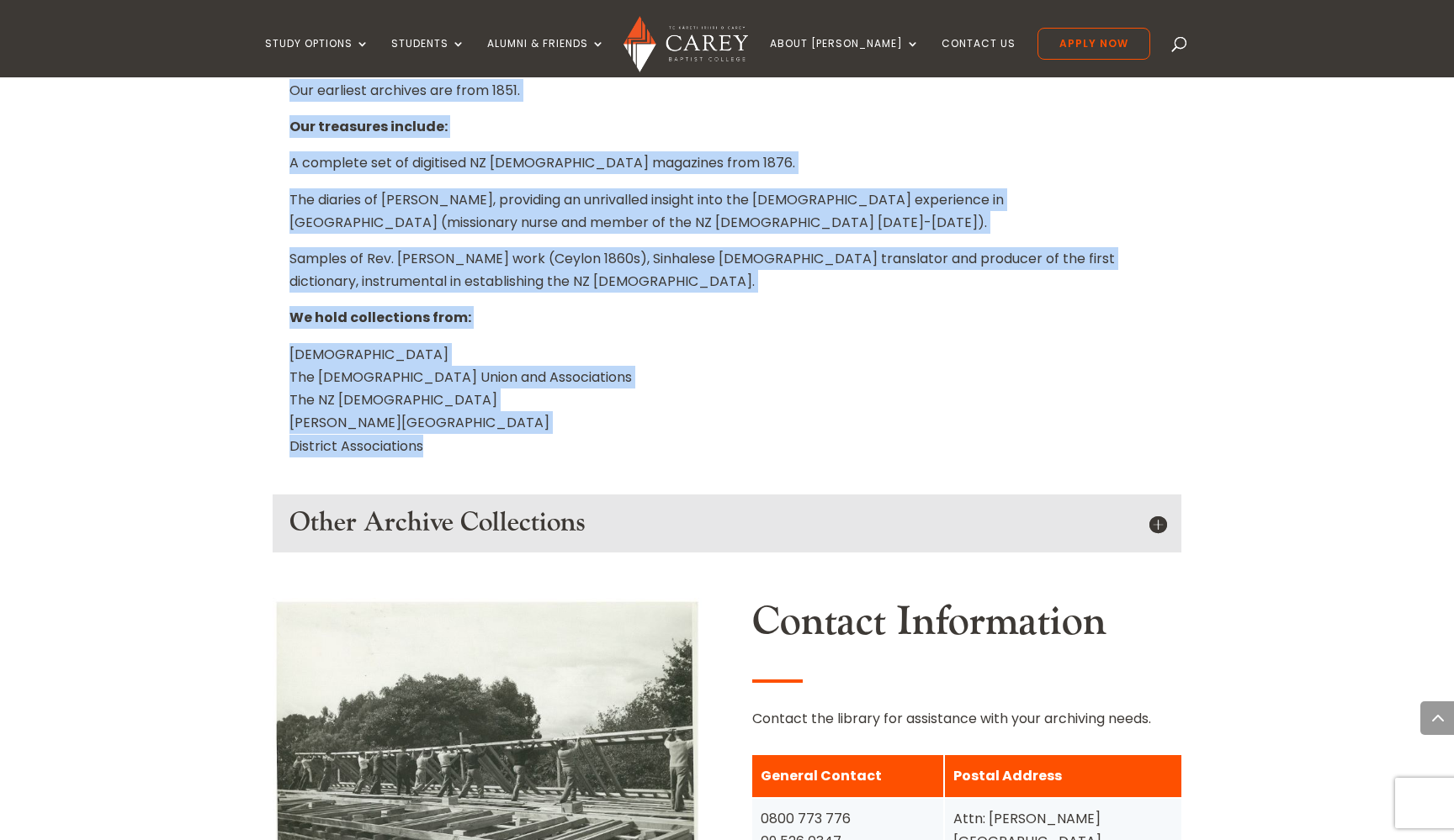
scroll to position [2621, 0]
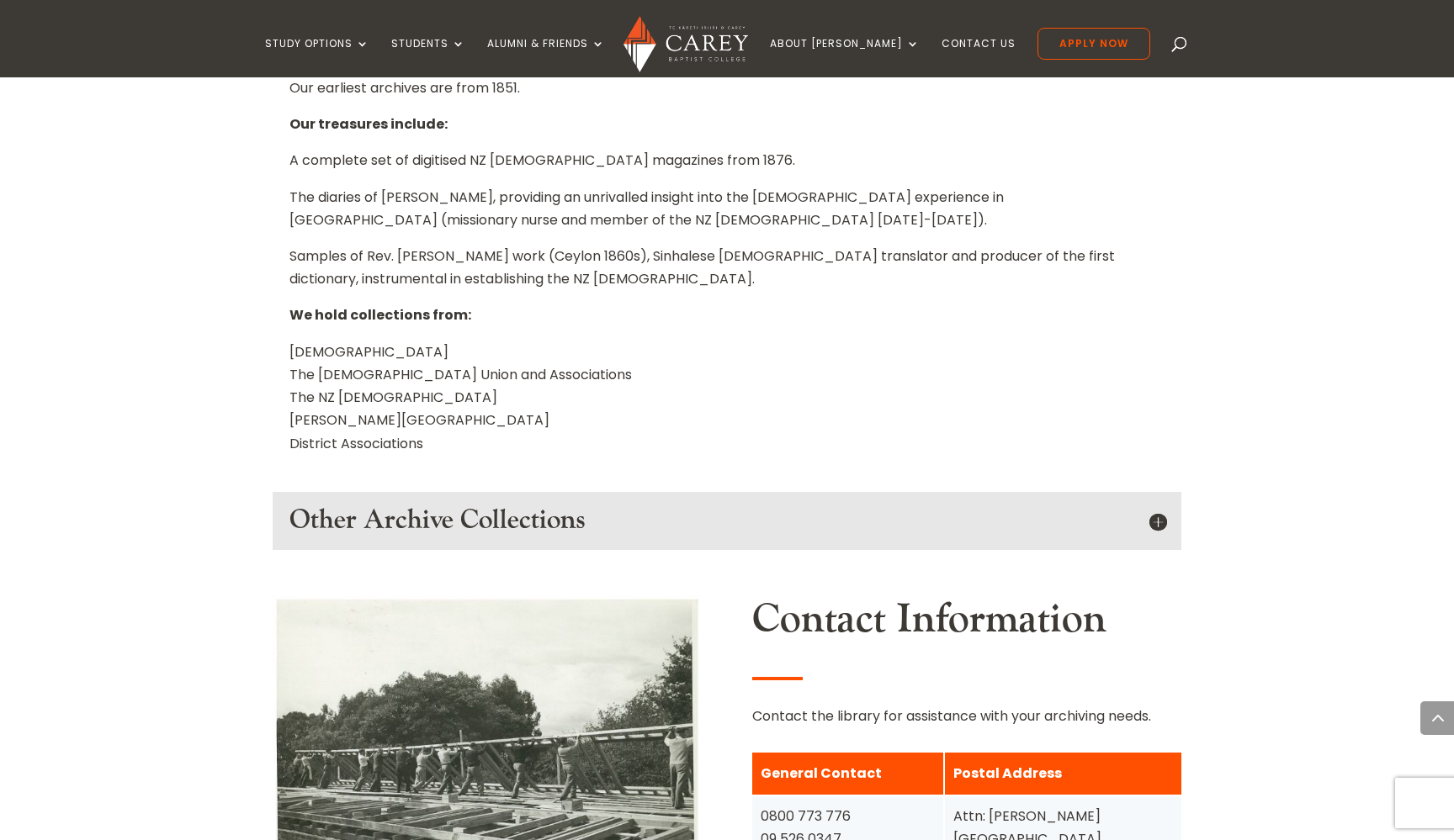
click at [1161, 505] on h5 "Other Archive Collections" at bounding box center [726, 520] width 875 height 32
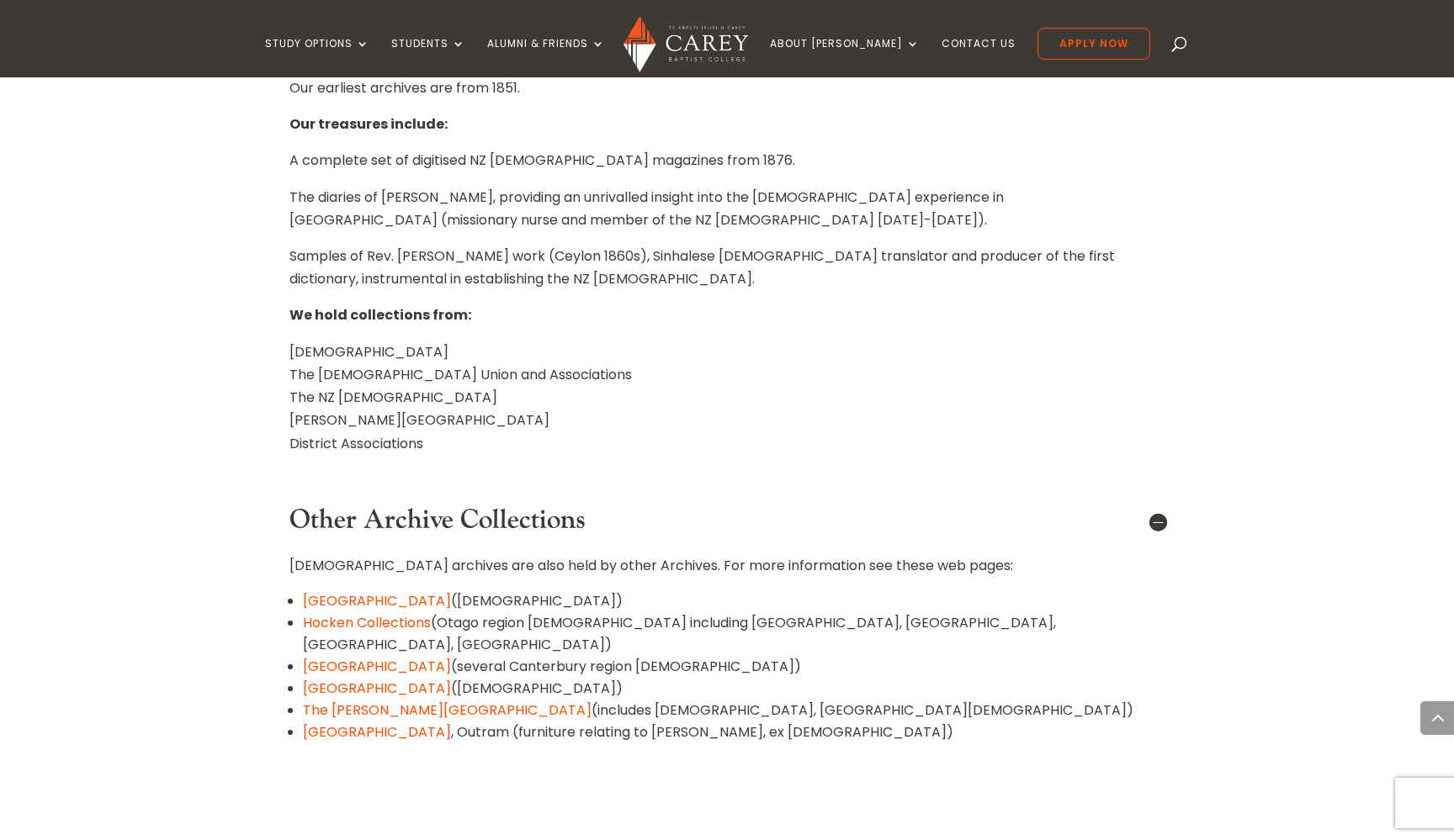
drag, startPoint x: 935, startPoint y: 516, endPoint x: 290, endPoint y: 379, distance: 659.4
click at [290, 537] on div "[DEMOGRAPHIC_DATA] archives are also held by other Archives. For more informati…" at bounding box center [726, 661] width 875 height 248
copy div "[DEMOGRAPHIC_DATA] archives are also held by other Archives. For more informati…"
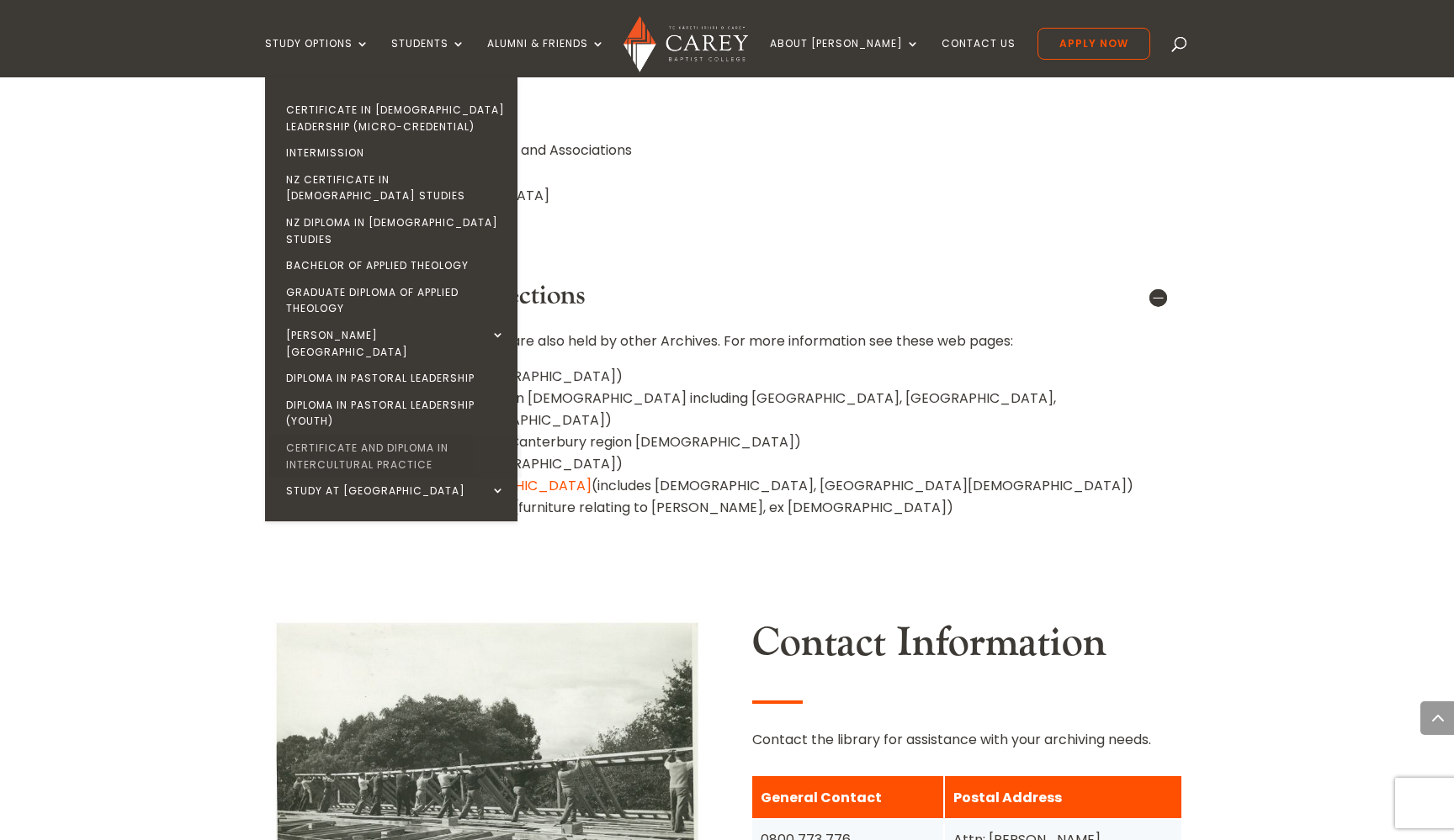
scroll to position [2960, 0]
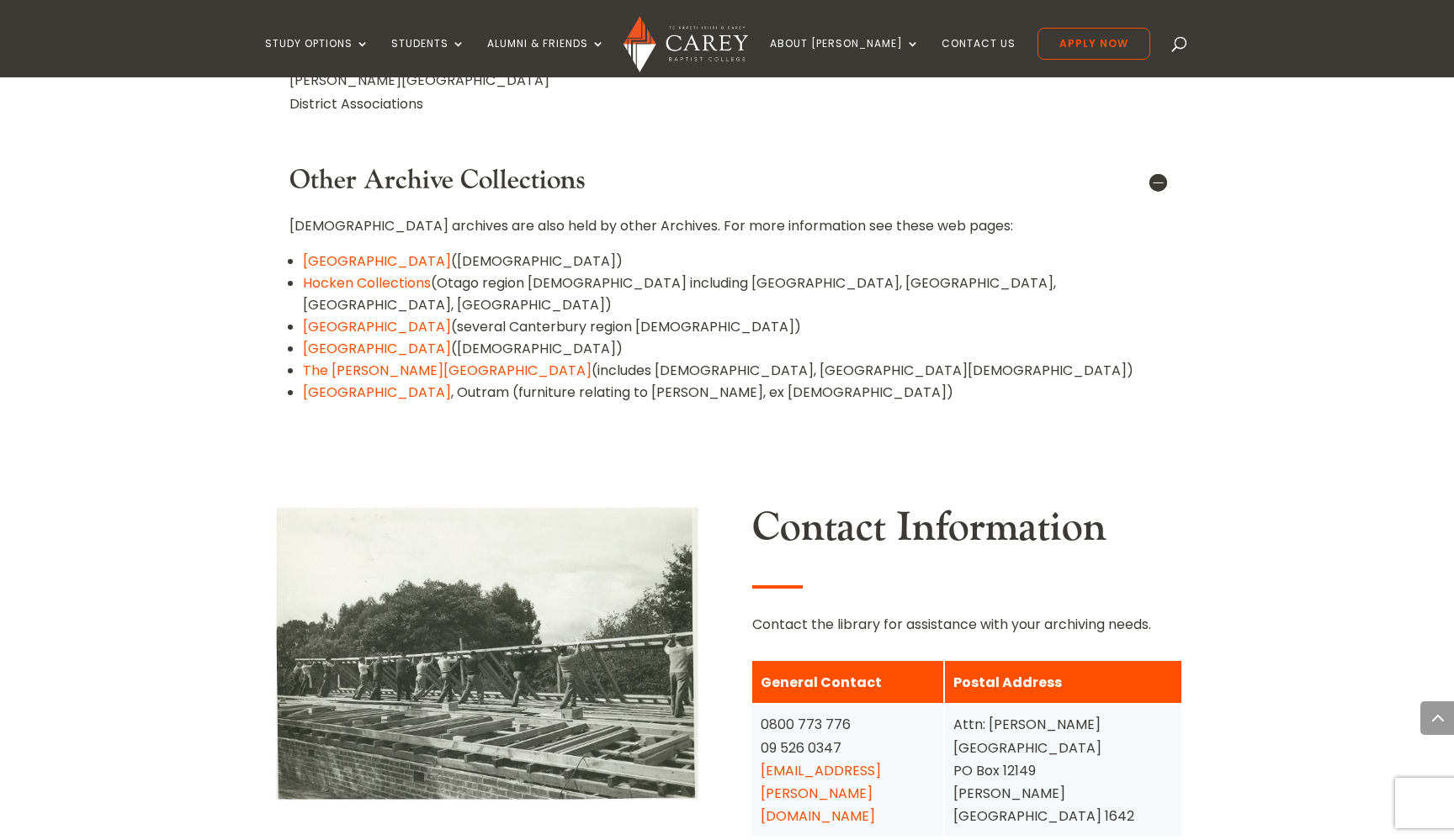
click at [913, 613] on p "Contact the library for assistance with your archiving needs." at bounding box center [967, 623] width 429 height 22
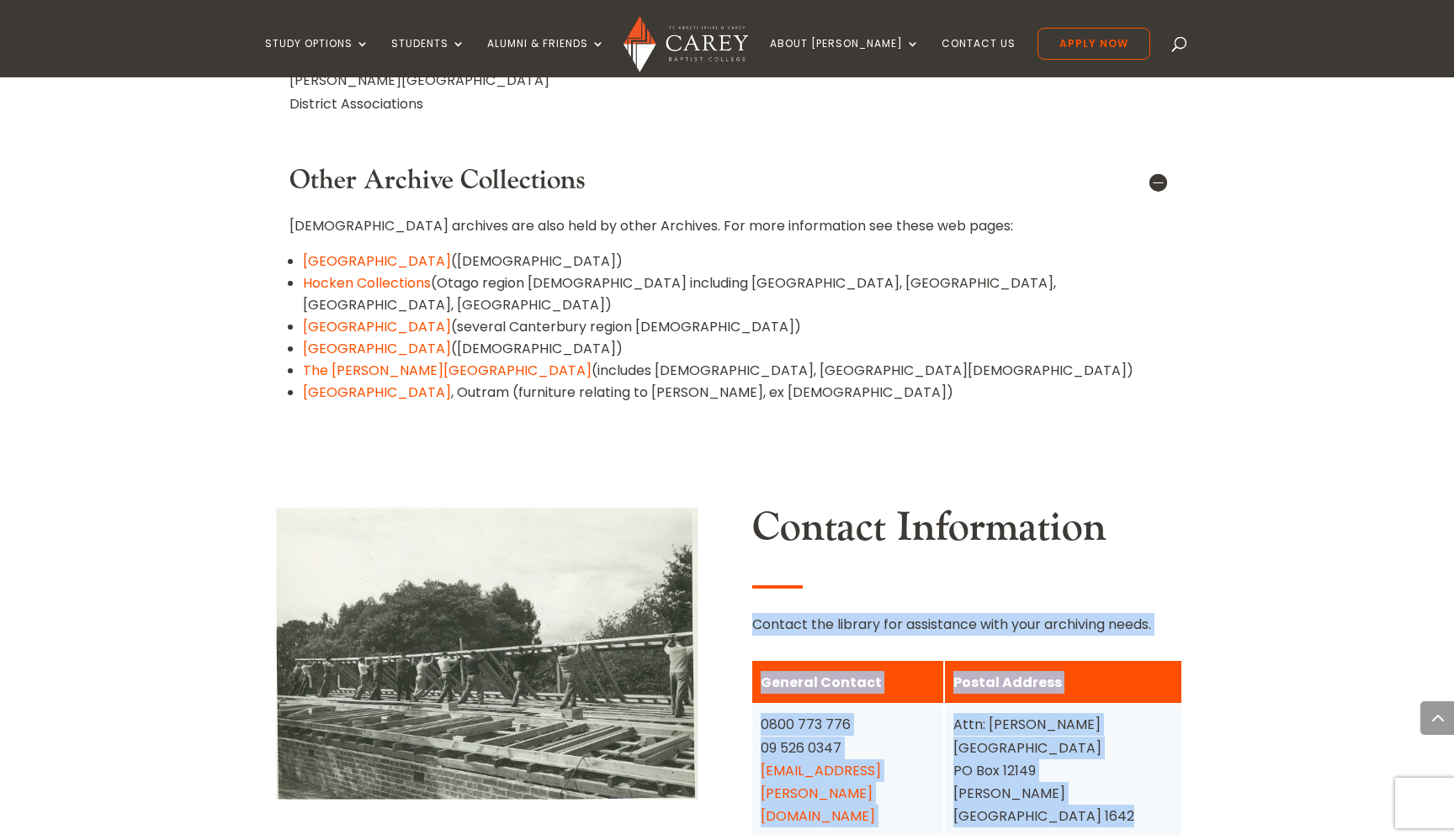
click at [913, 613] on p "Contact the library for assistance with your archiving needs." at bounding box center [967, 623] width 429 height 22
drag, startPoint x: 1086, startPoint y: 580, endPoint x: 748, endPoint y: 414, distance: 376.6
click at [748, 481] on div "Contact Information Contact the library for assistance with your archiving need…" at bounding box center [727, 670] width 909 height 378
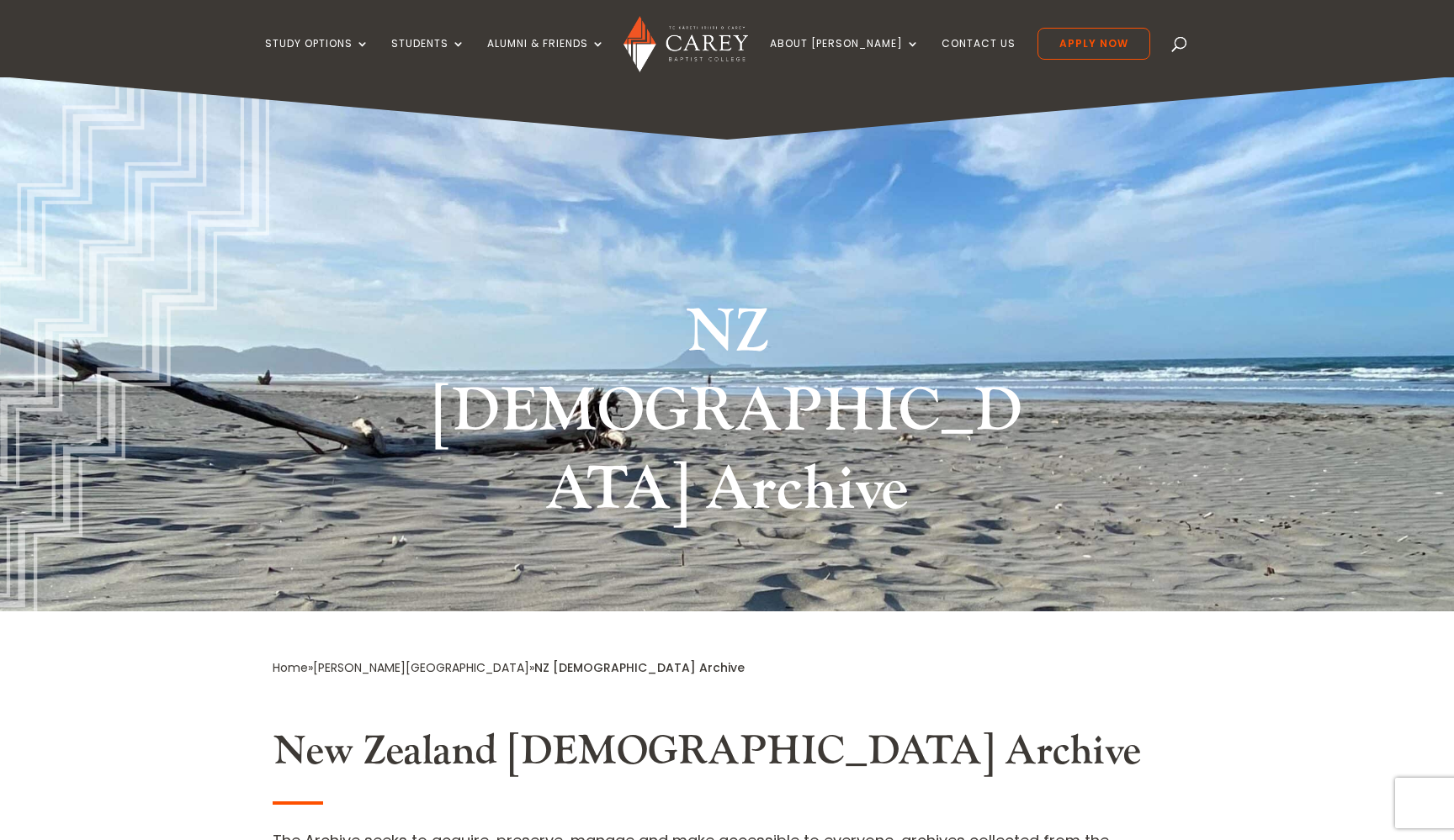
scroll to position [0, 0]
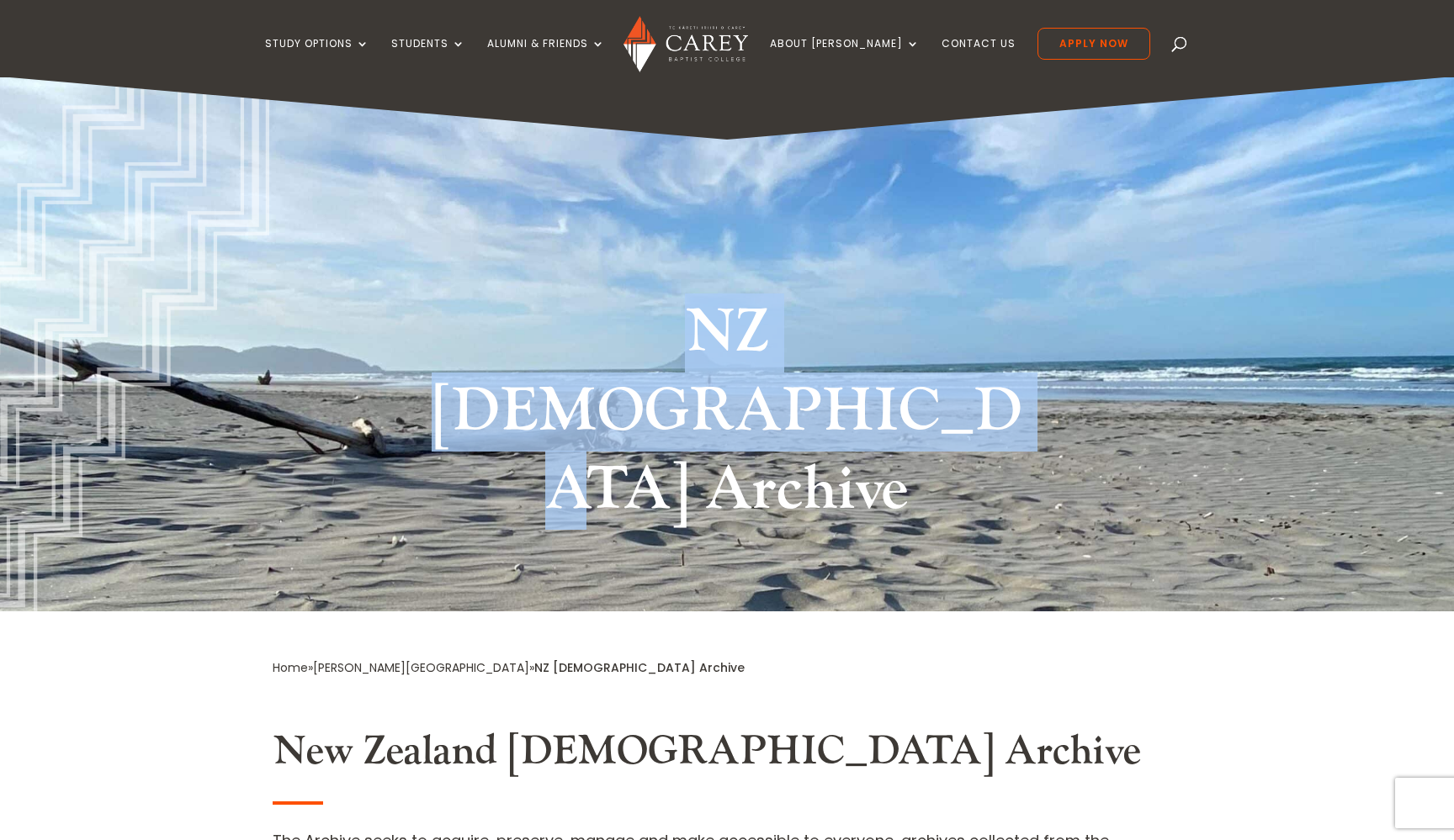
drag, startPoint x: 581, startPoint y: 272, endPoint x: 638, endPoint y: 409, distance: 148.4
click at [638, 409] on div "NZ [DEMOGRAPHIC_DATA] Archive" at bounding box center [727, 343] width 1454 height 535
click at [630, 284] on div "NZ [DEMOGRAPHIC_DATA] Archive" at bounding box center [727, 416] width 909 height 290
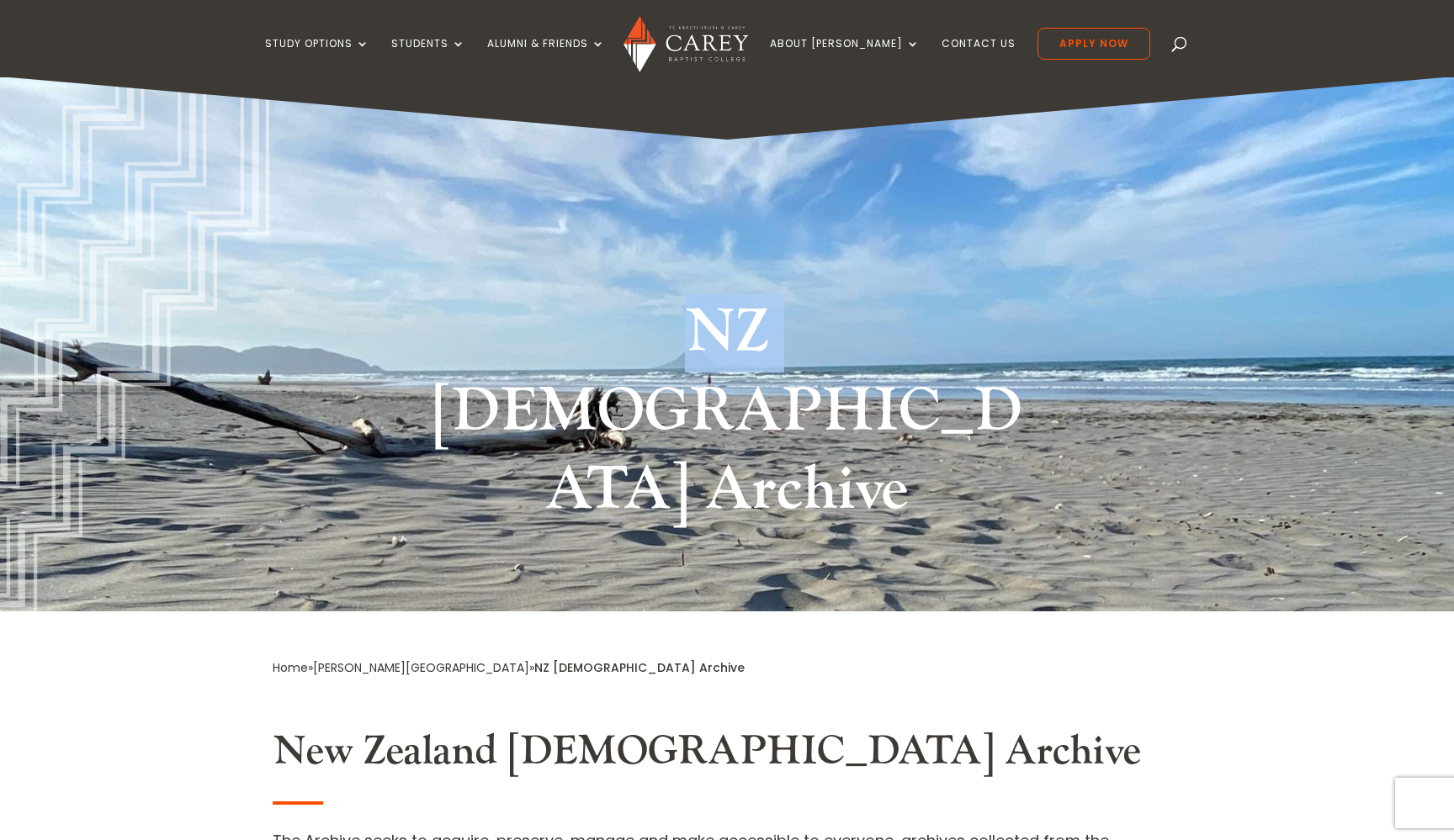
drag, startPoint x: 526, startPoint y: 210, endPoint x: 592, endPoint y: 319, distance: 127.4
click at [592, 319] on div "NZ [DEMOGRAPHIC_DATA] Archive" at bounding box center [727, 343] width 1454 height 535
click at [480, 237] on div "NZ [DEMOGRAPHIC_DATA] Archive" at bounding box center [727, 343] width 1454 height 535
